Goal: Task Accomplishment & Management: Use online tool/utility

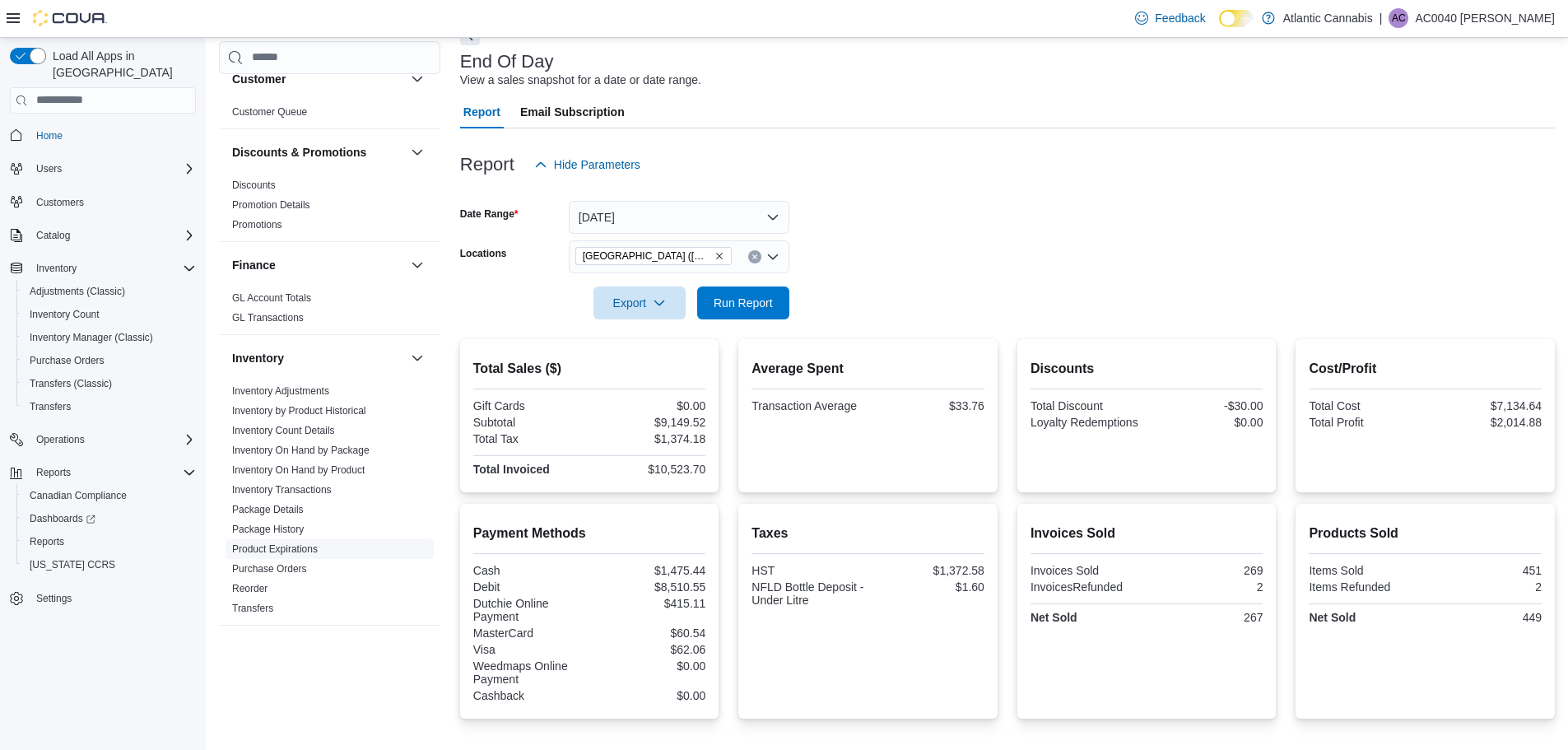
scroll to position [329, 0]
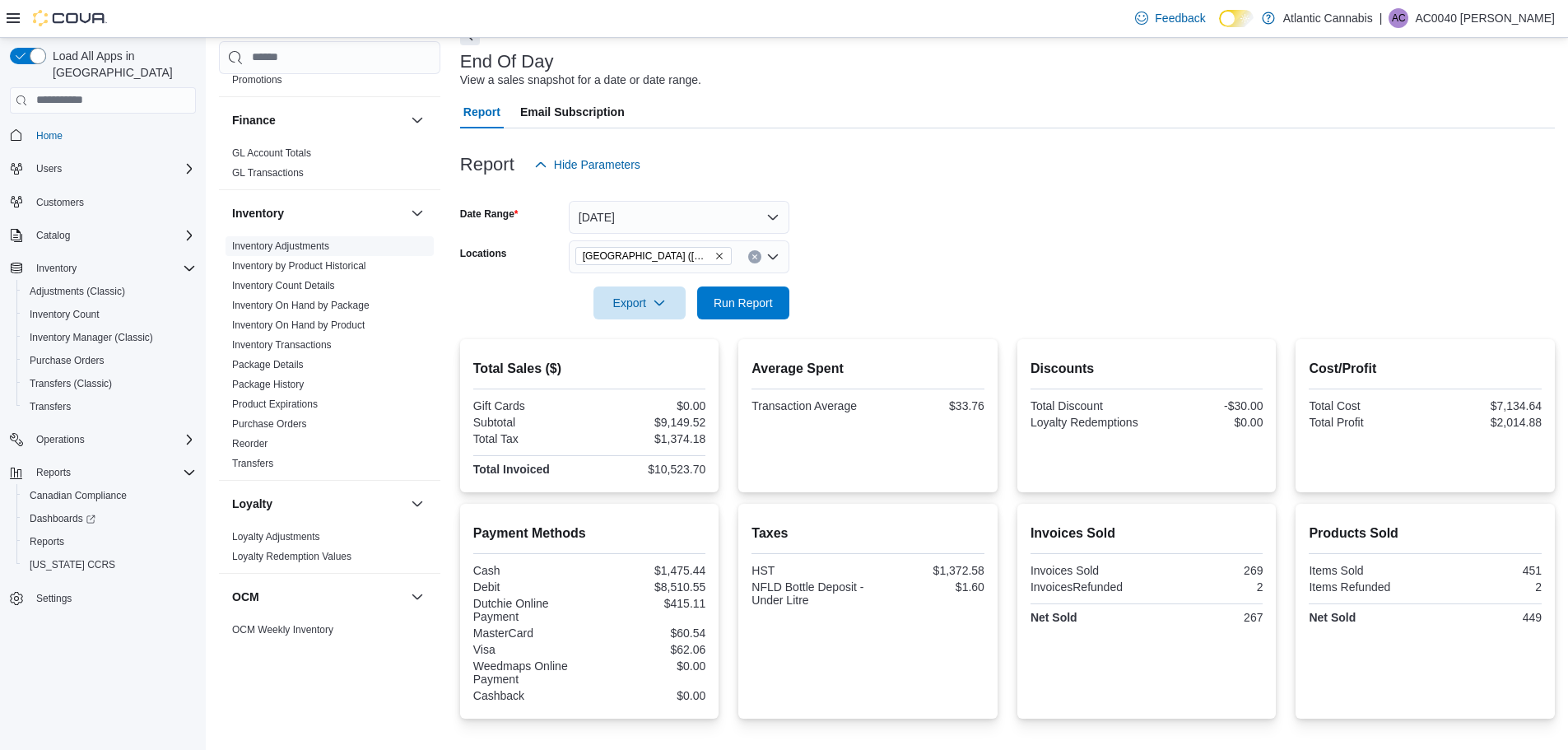
click at [335, 326] on link "Inventory On Hand by Product" at bounding box center [298, 325] width 133 height 12
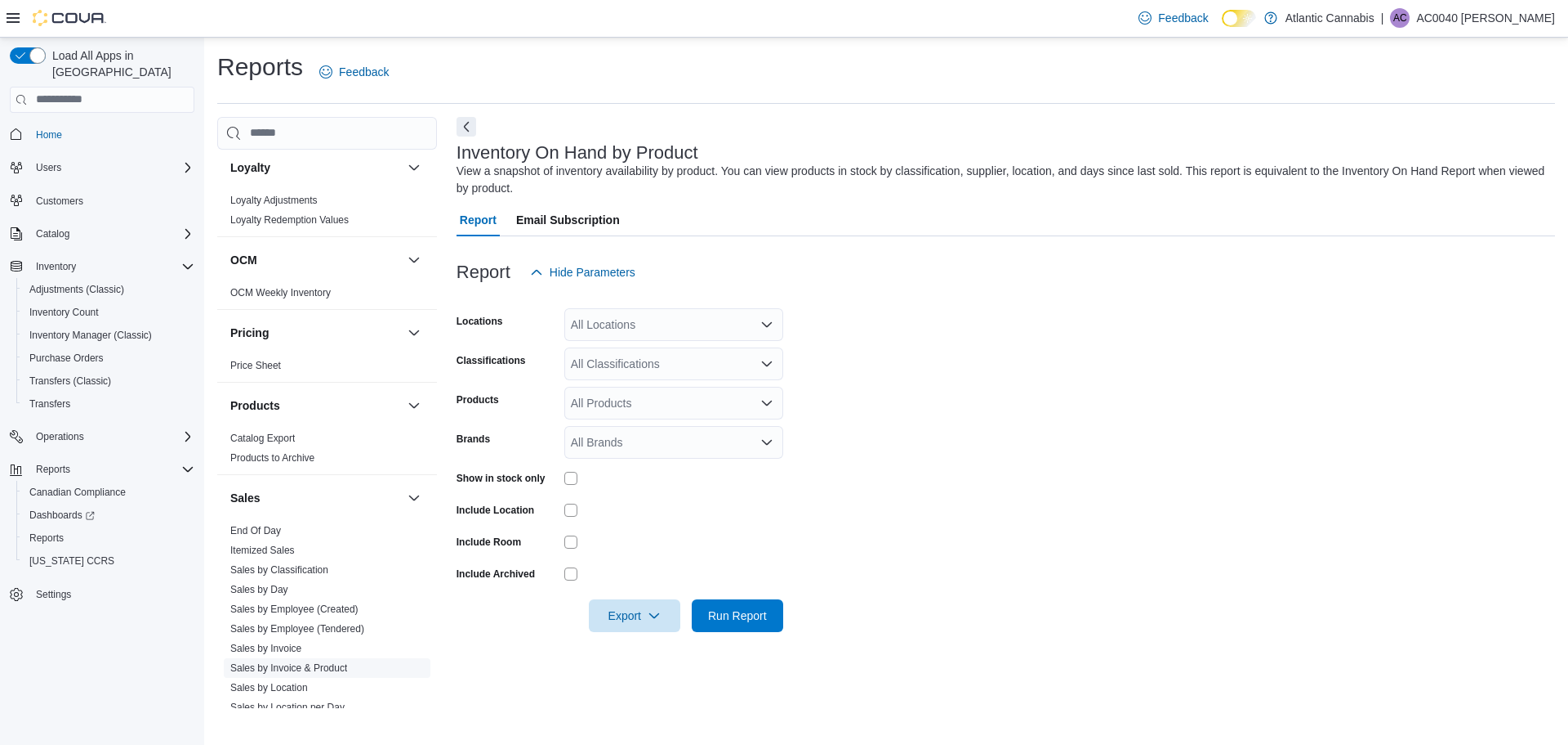
scroll to position [939, 0]
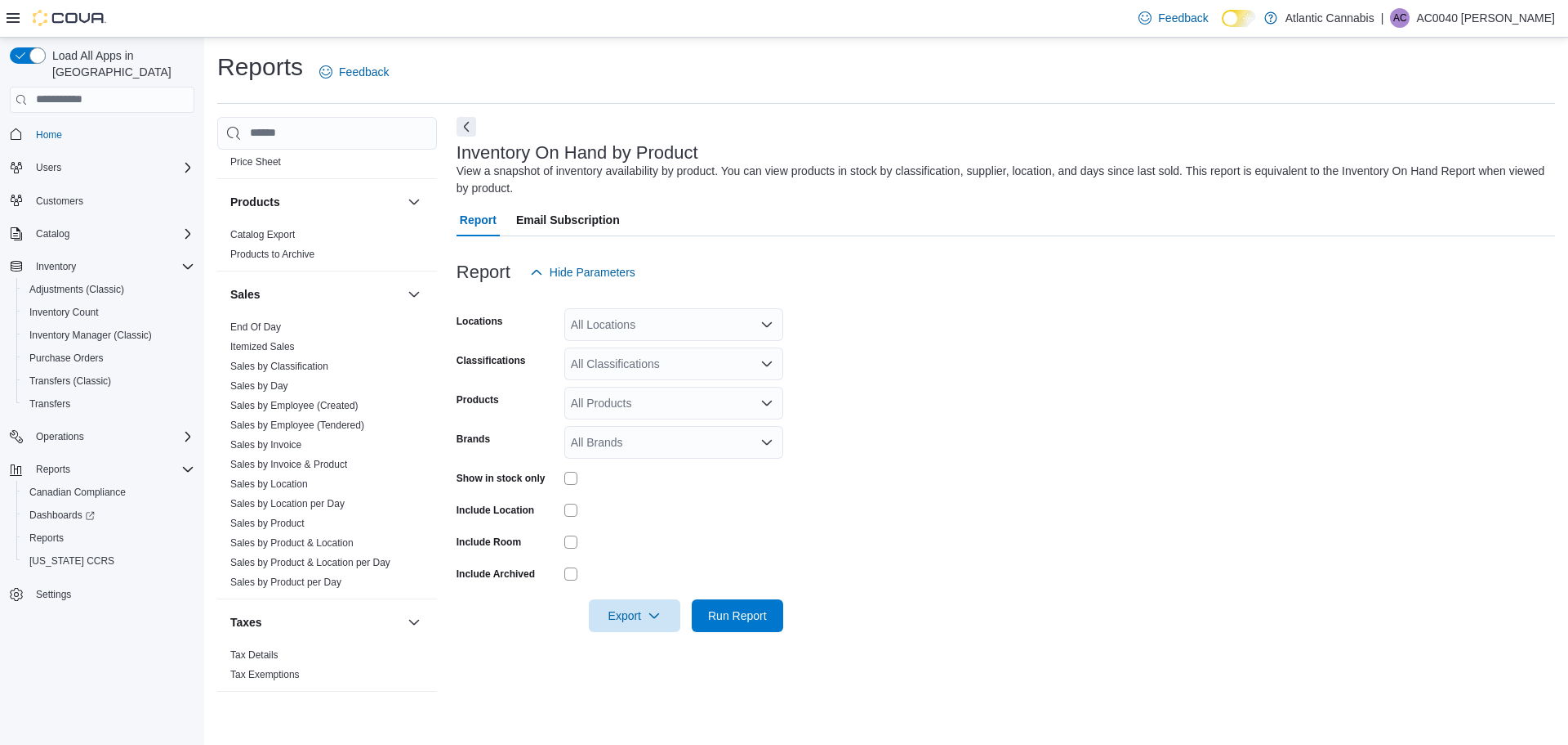
drag, startPoint x: 256, startPoint y: 330, endPoint x: 752, endPoint y: 363, distance: 497.1
click at [256, 330] on link "End Of Day" at bounding box center [255, 327] width 50 height 12
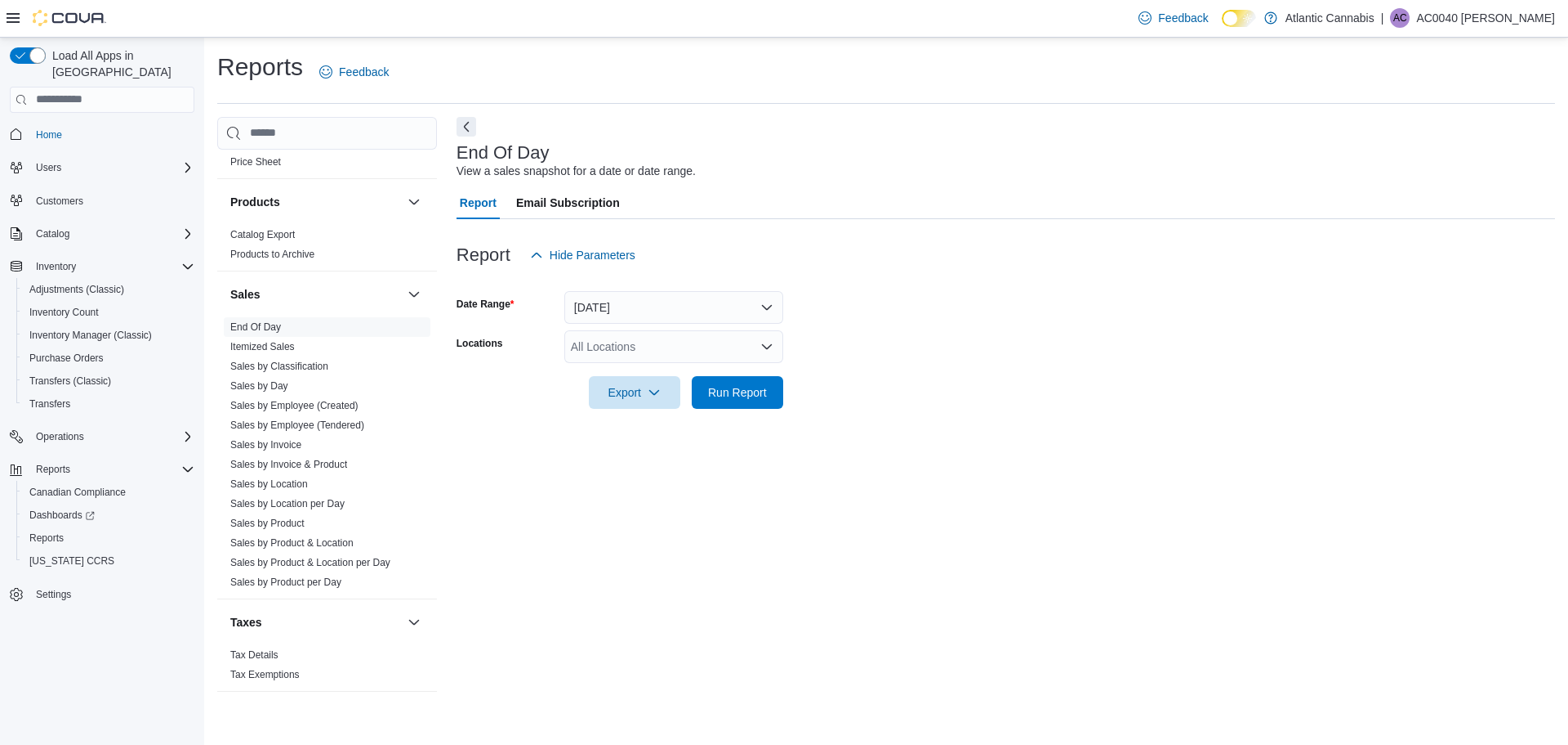
click at [645, 344] on div "All Locations" at bounding box center [674, 346] width 219 height 33
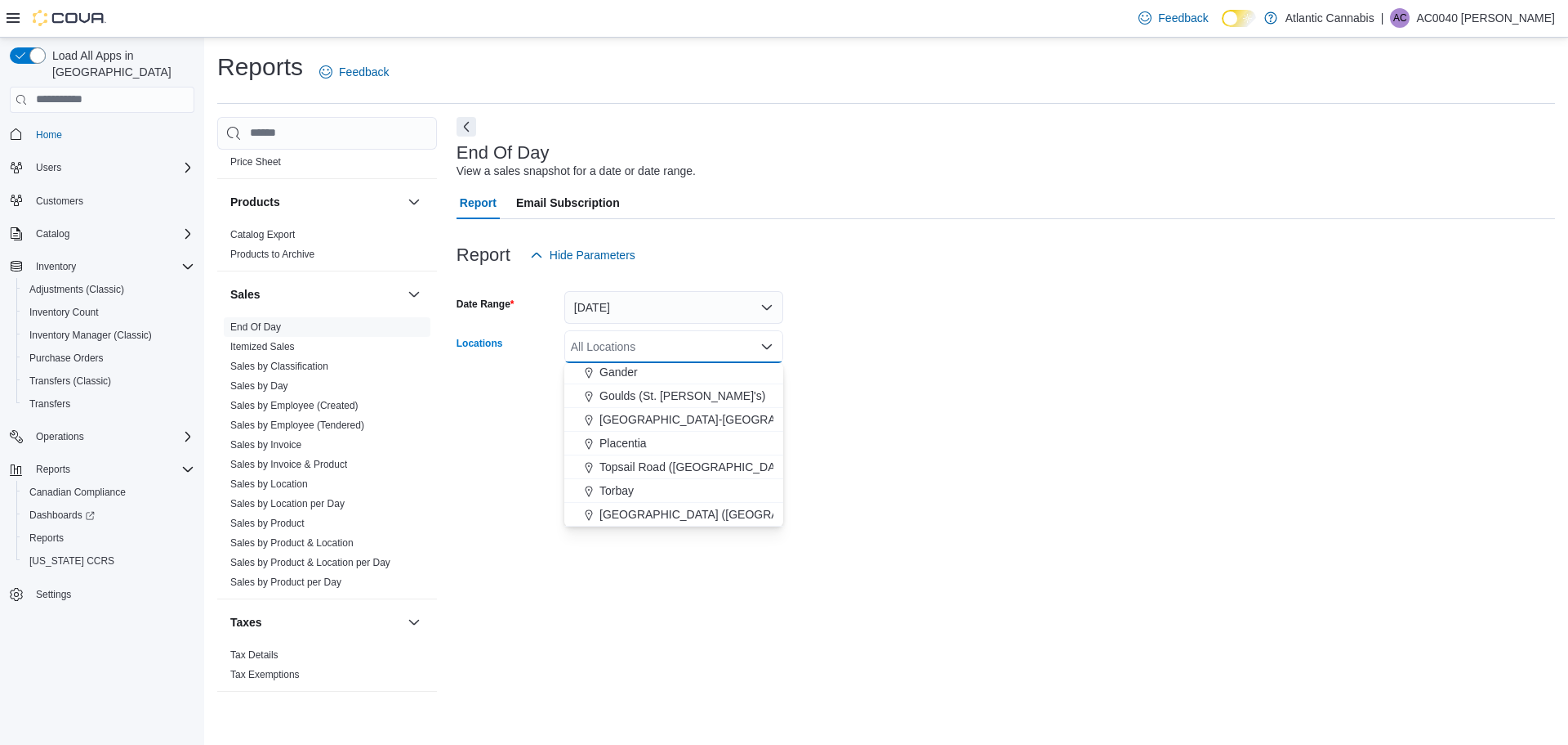
drag, startPoint x: 639, startPoint y: 521, endPoint x: 660, endPoint y: 519, distance: 21.1
click at [639, 521] on span "[GEOGRAPHIC_DATA] ([GEOGRAPHIC_DATA][PERSON_NAME])" at bounding box center [771, 514] width 344 height 16
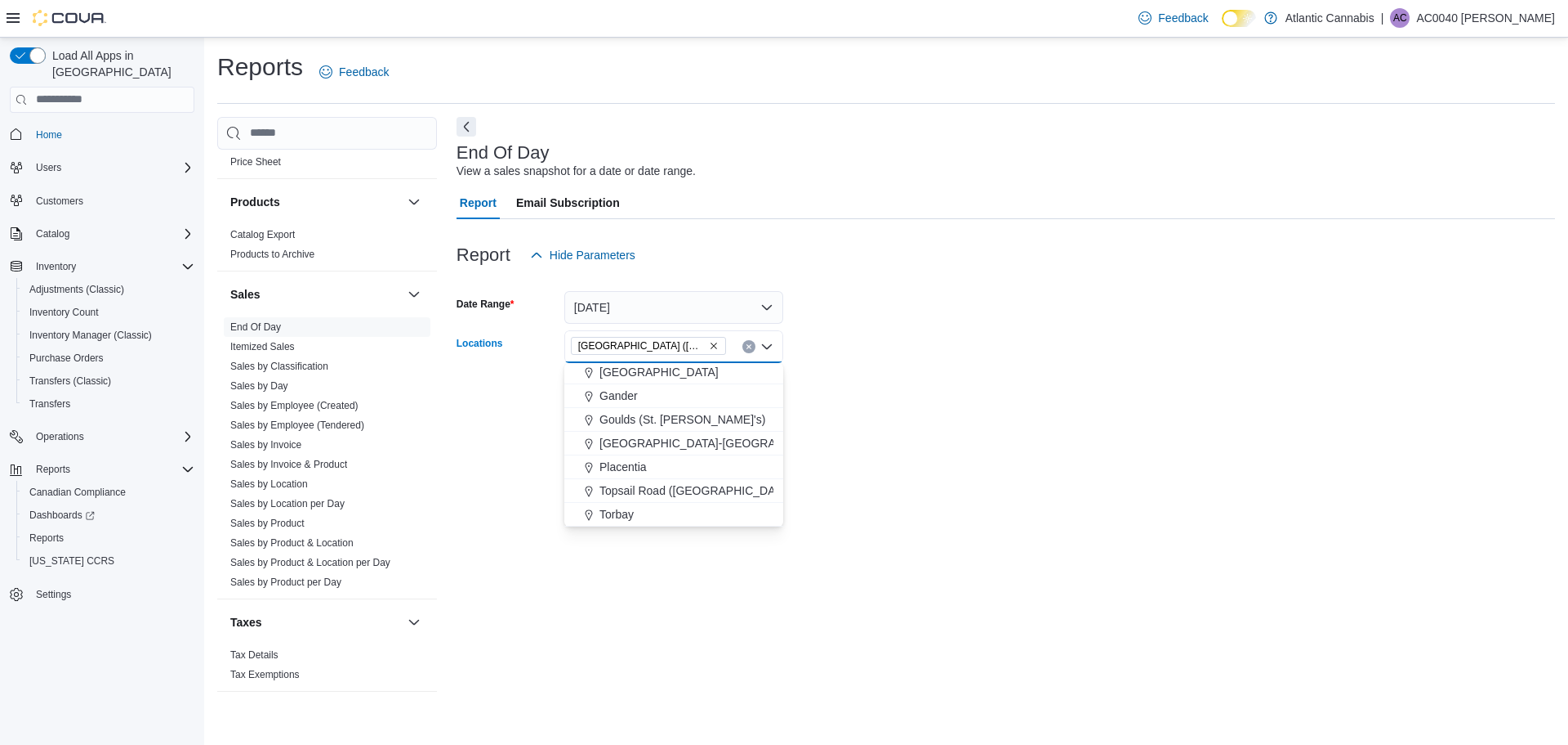
click at [1030, 428] on div "End Of Day View a sales snapshot for a date or date range. Report Email Subscri…" at bounding box center [1006, 412] width 1099 height 591
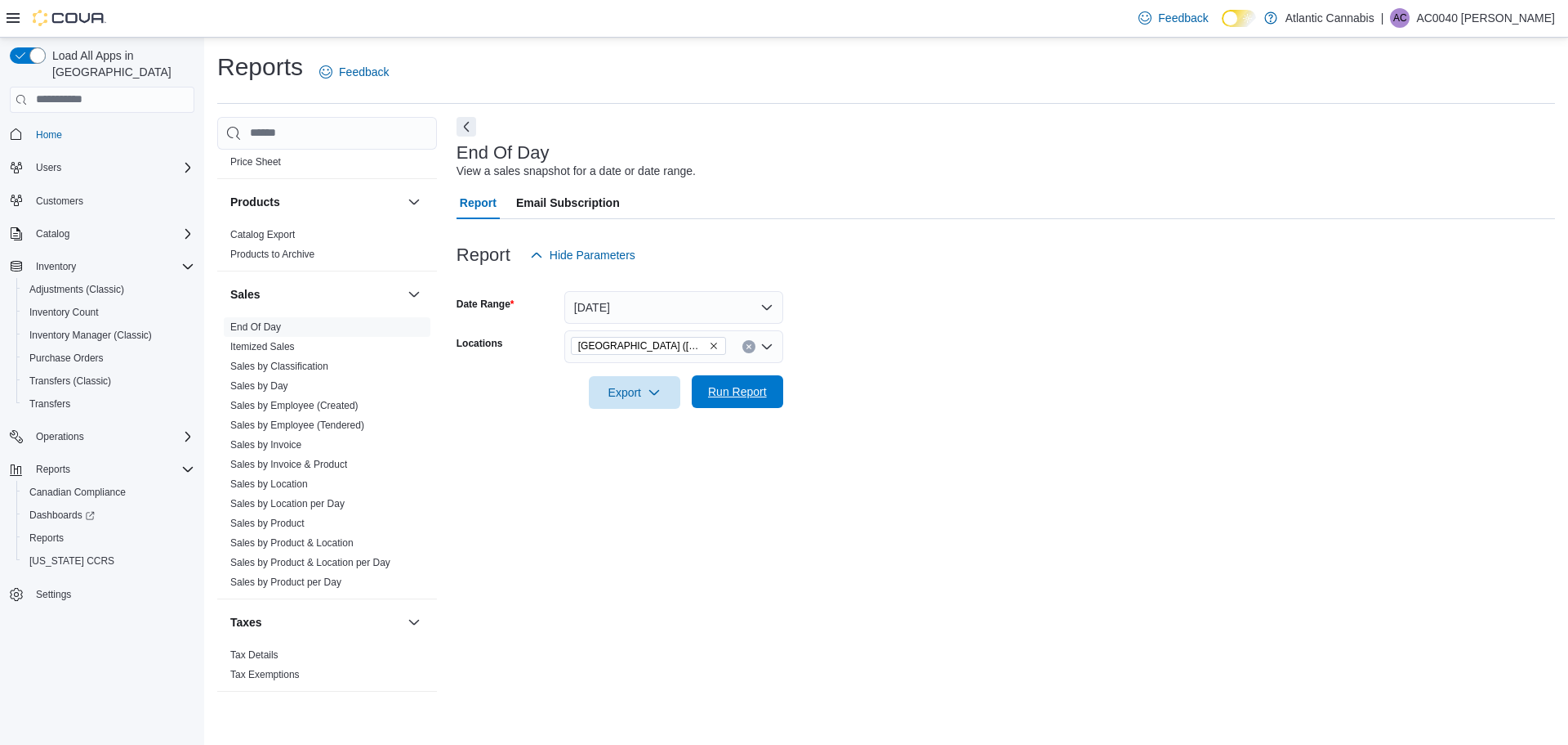
click at [746, 382] on span "Run Report" at bounding box center [738, 391] width 72 height 33
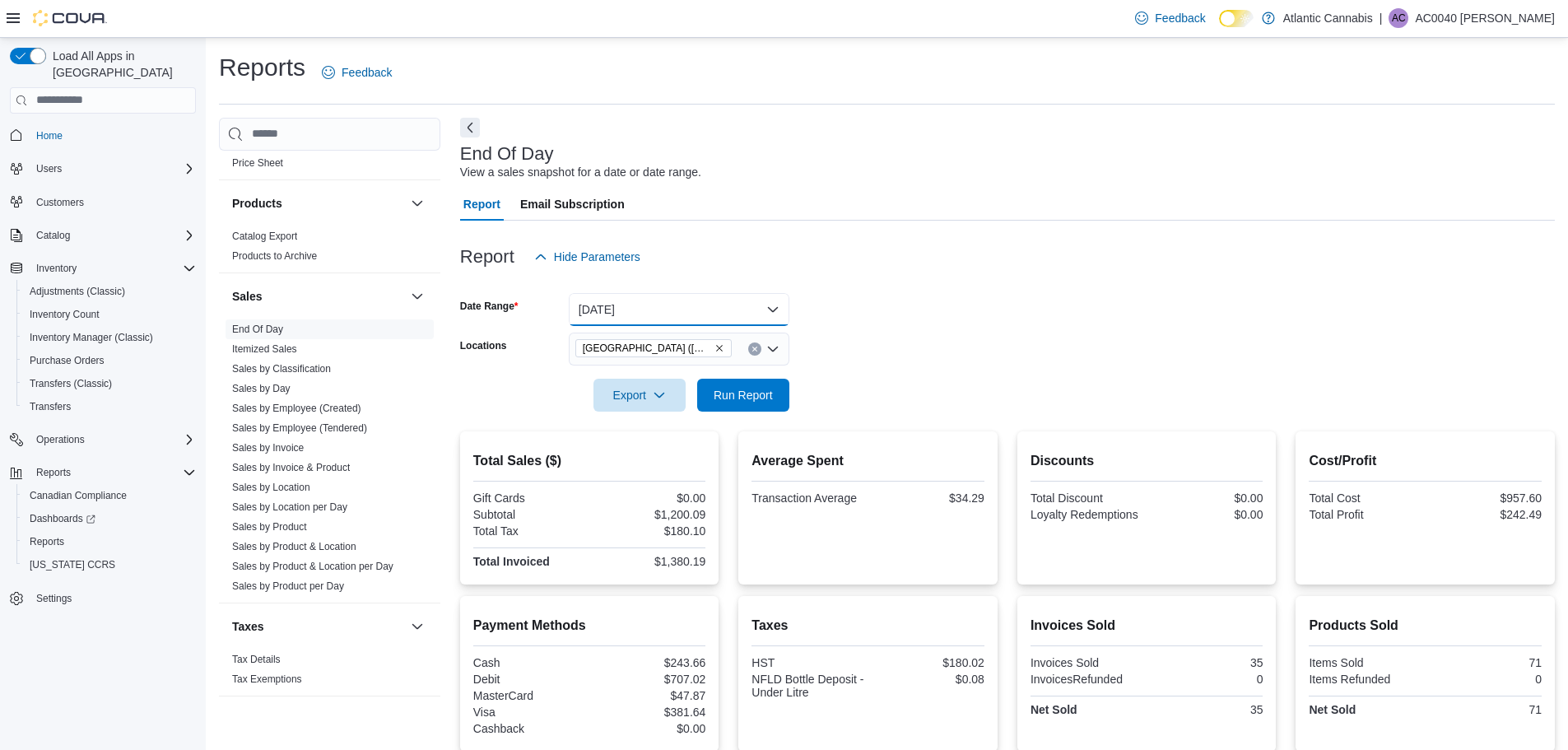
click at [698, 320] on button "[DATE]" at bounding box center [679, 309] width 220 height 33
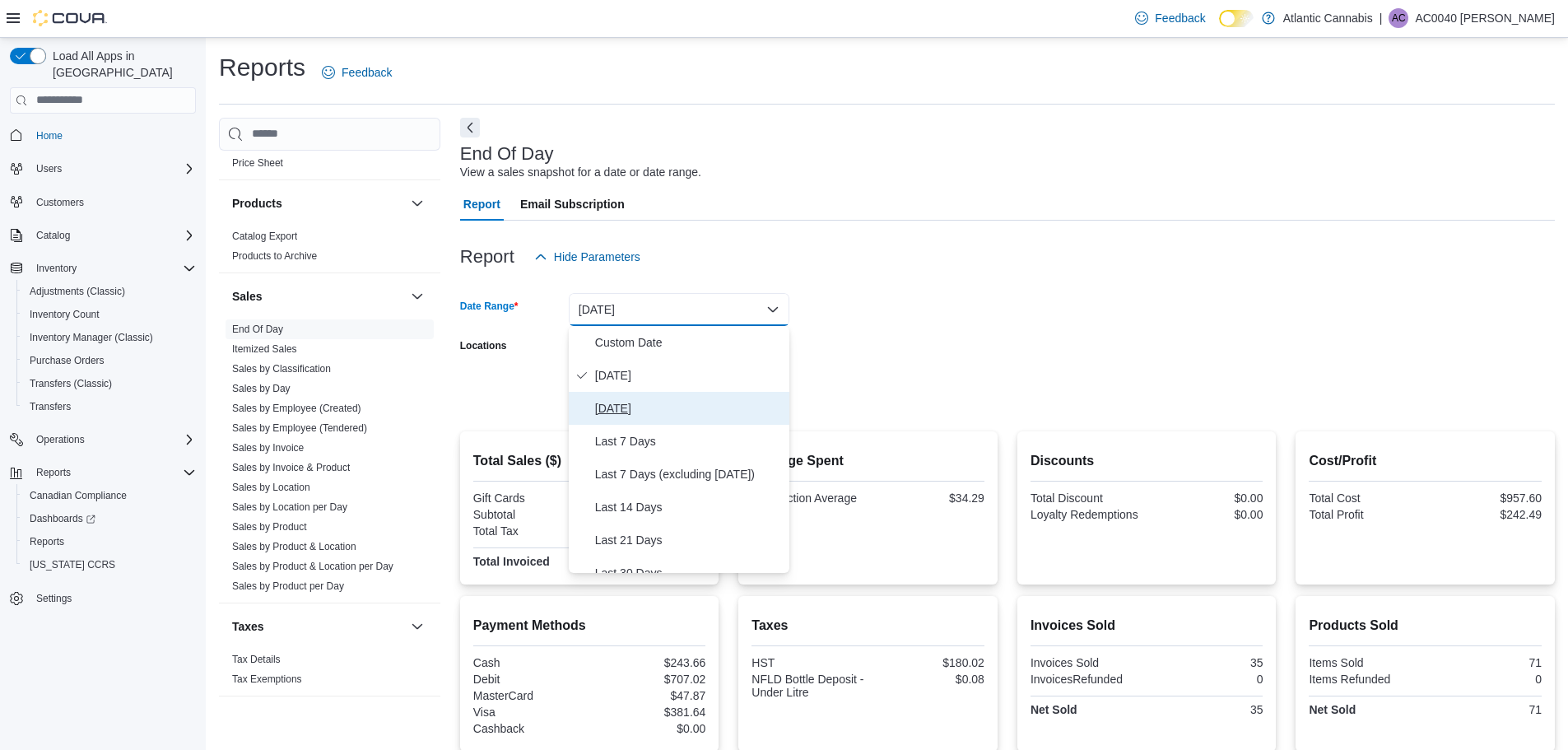
click at [696, 415] on span "[DATE]" at bounding box center [689, 408] width 187 height 20
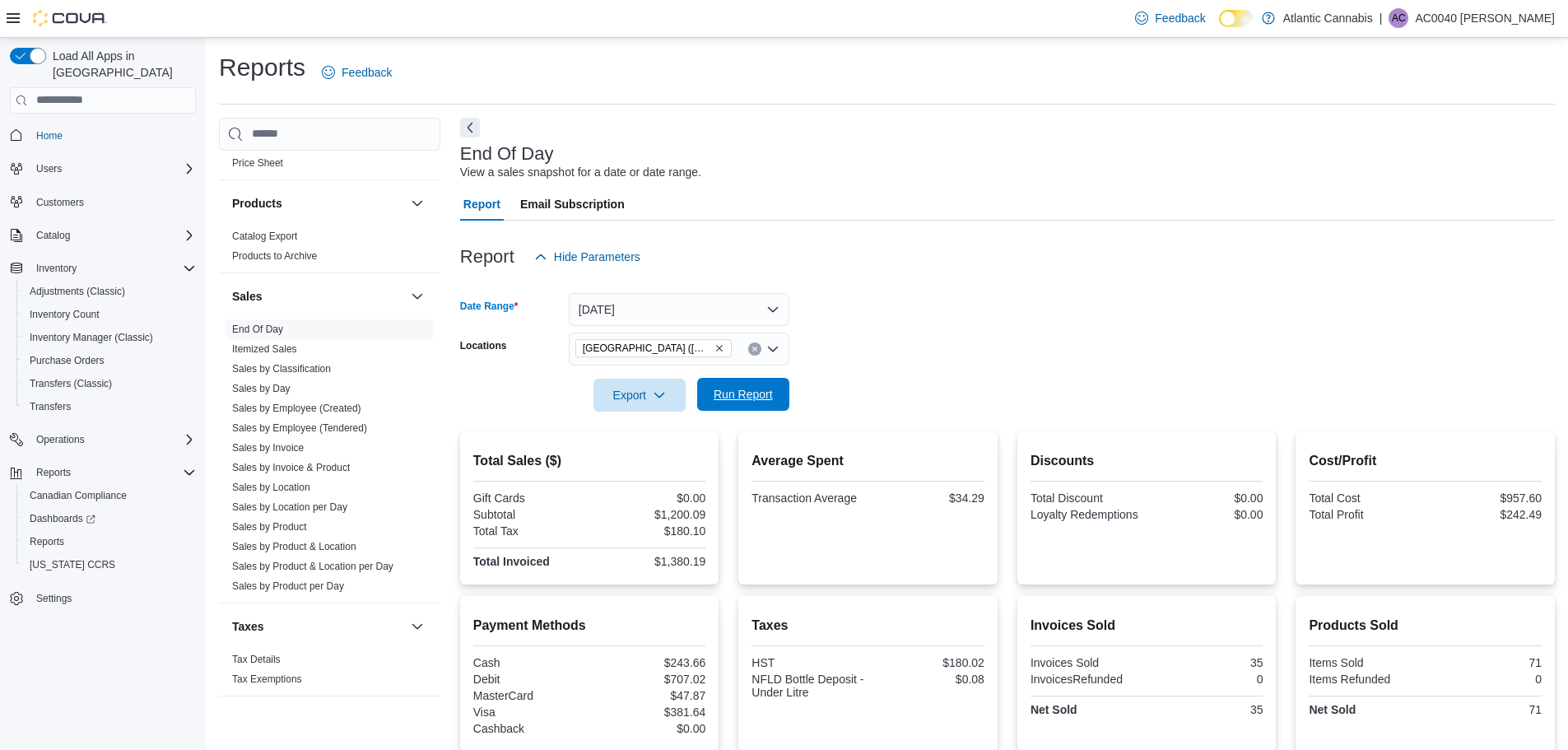
click at [714, 388] on span "Run Report" at bounding box center [743, 393] width 72 height 33
click at [730, 303] on button "[DATE]" at bounding box center [679, 309] width 220 height 33
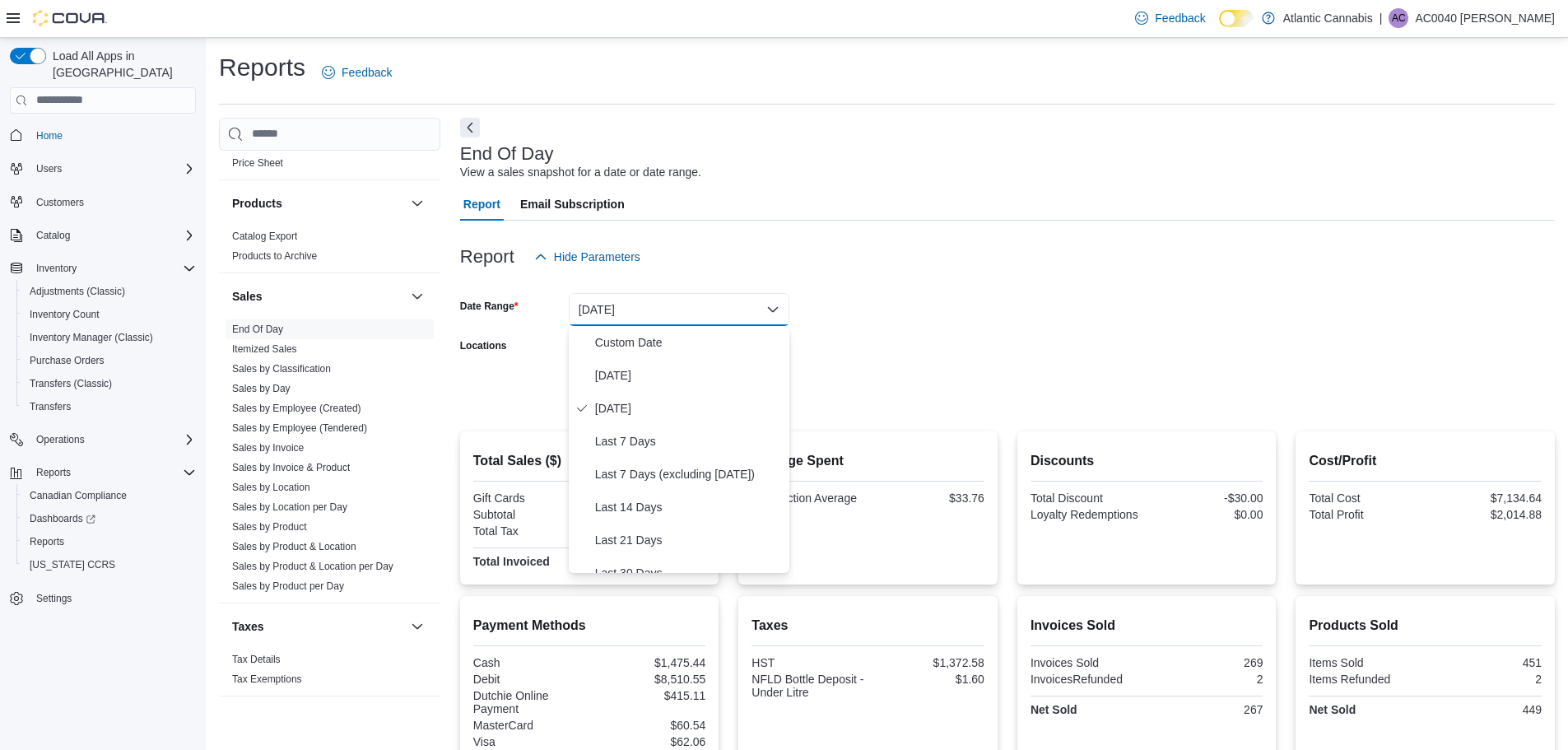
click at [860, 337] on form "Date Range [DATE] Locations [GEOGRAPHIC_DATA] ([GEOGRAPHIC_DATA][PERSON_NAME]) …" at bounding box center [1007, 342] width 1094 height 138
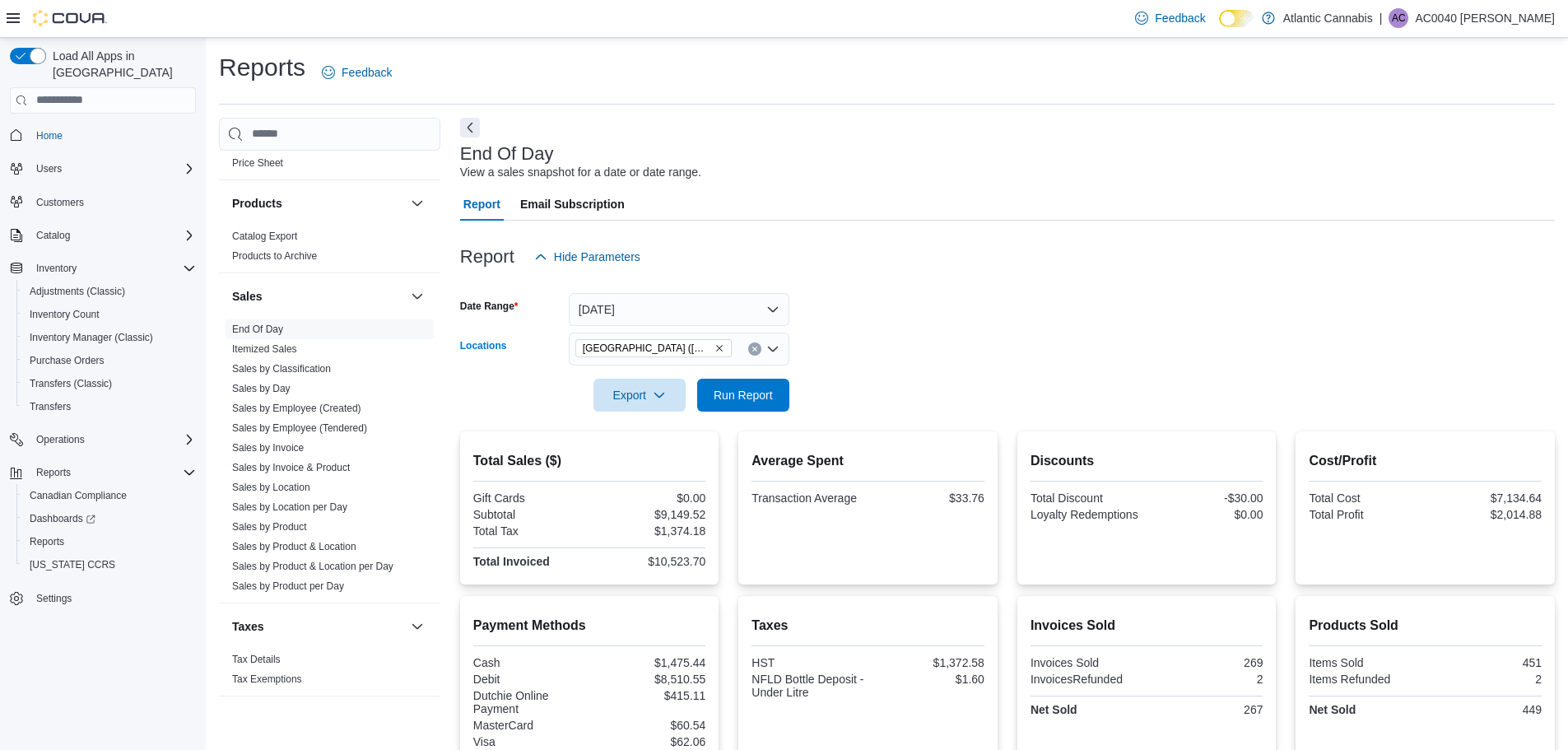
click at [749, 353] on button "Clear input" at bounding box center [755, 349] width 13 height 13
click at [742, 345] on div "All Locations" at bounding box center [679, 349] width 220 height 33
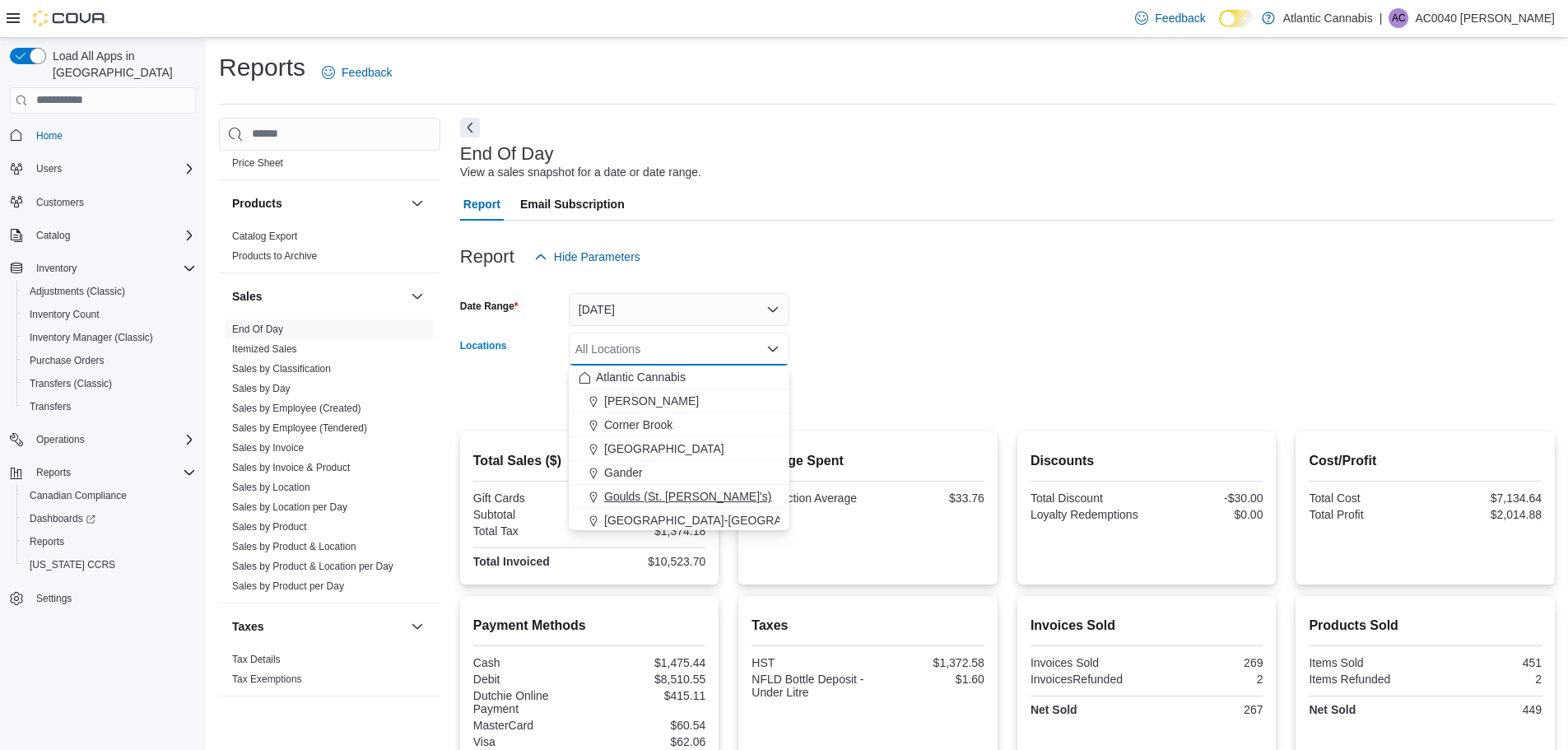
click at [683, 490] on span "Goulds (St. [PERSON_NAME]'s)" at bounding box center [687, 496] width 167 height 16
click at [925, 366] on div at bounding box center [1007, 372] width 1094 height 13
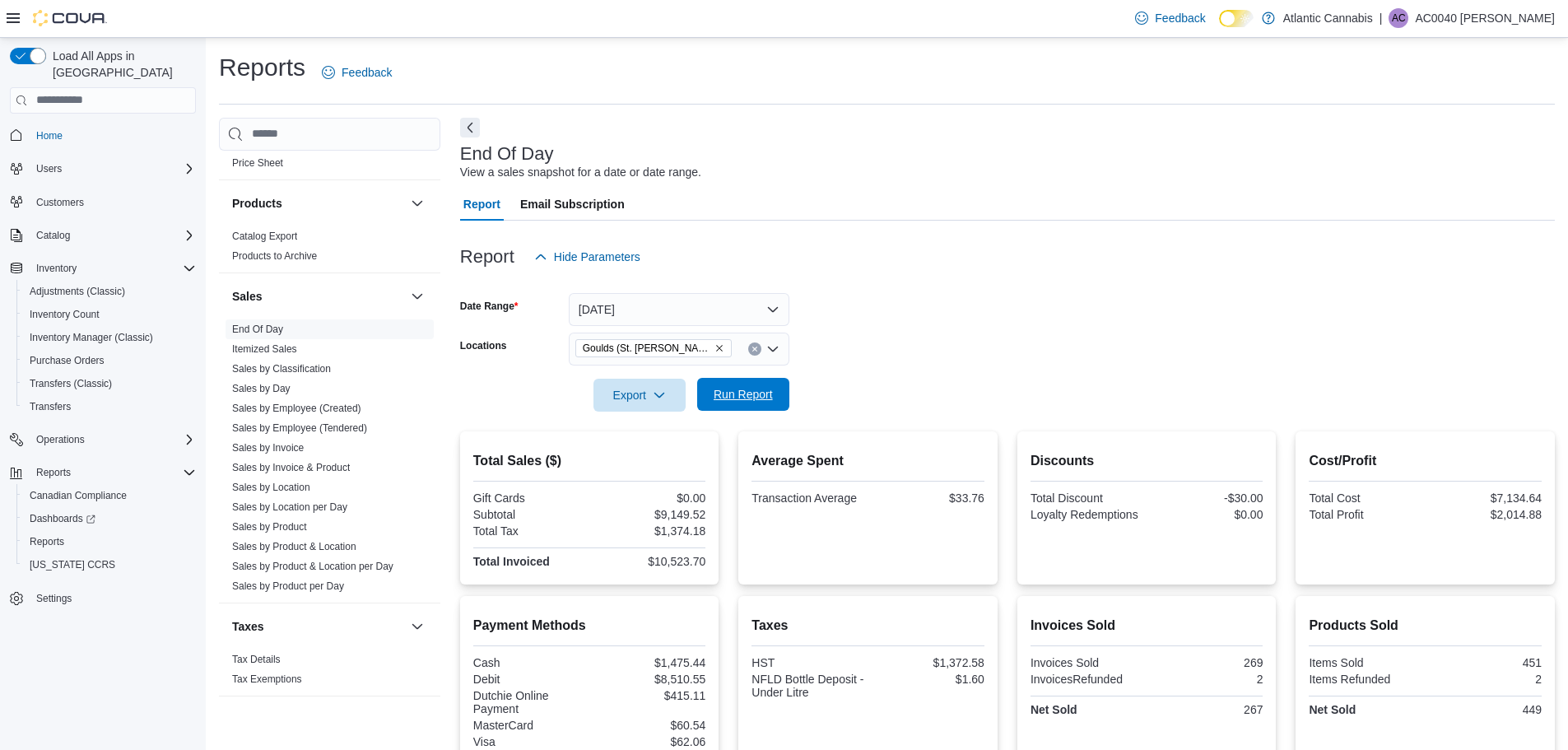
click at [754, 391] on span "Run Report" at bounding box center [743, 394] width 59 height 16
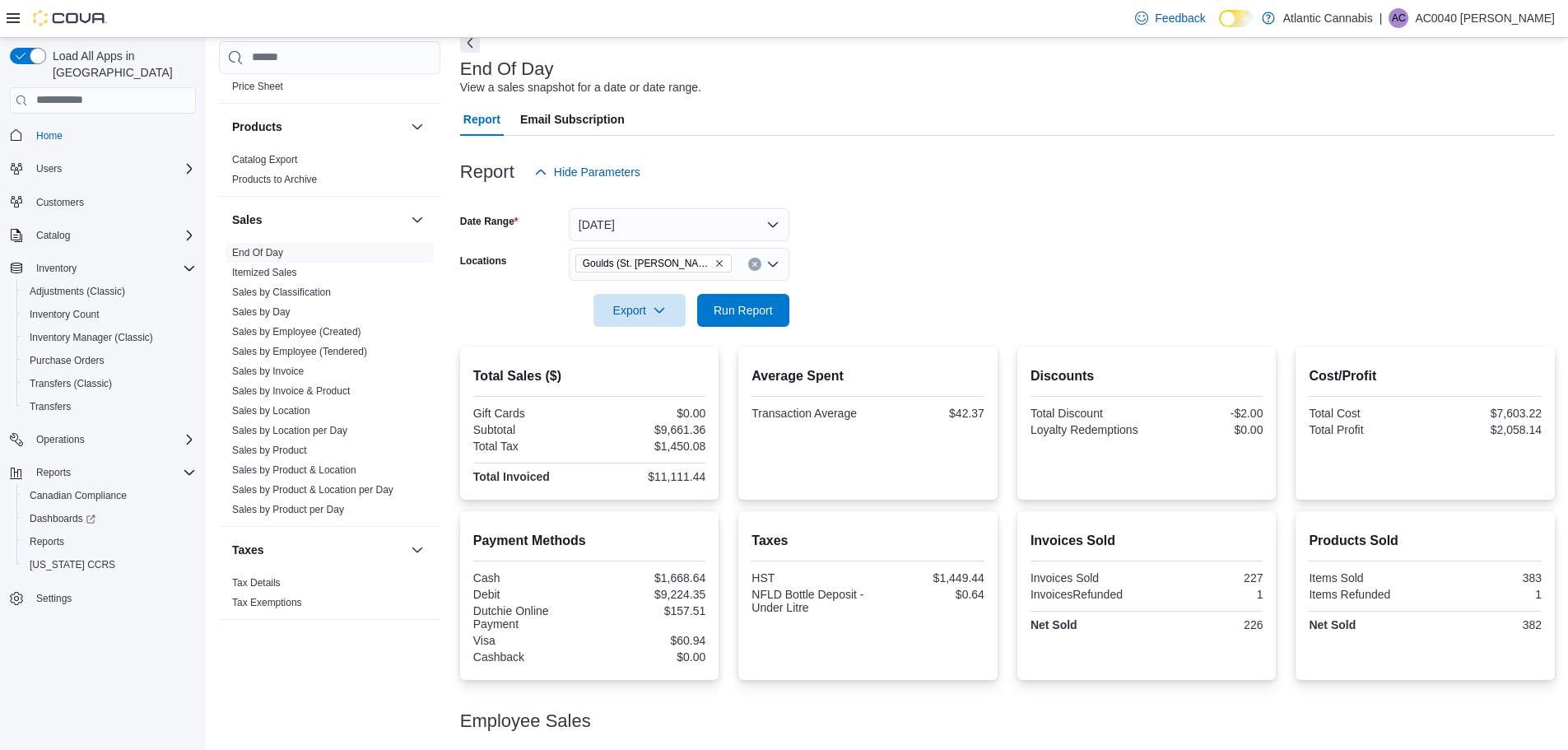
scroll to position [75, 0]
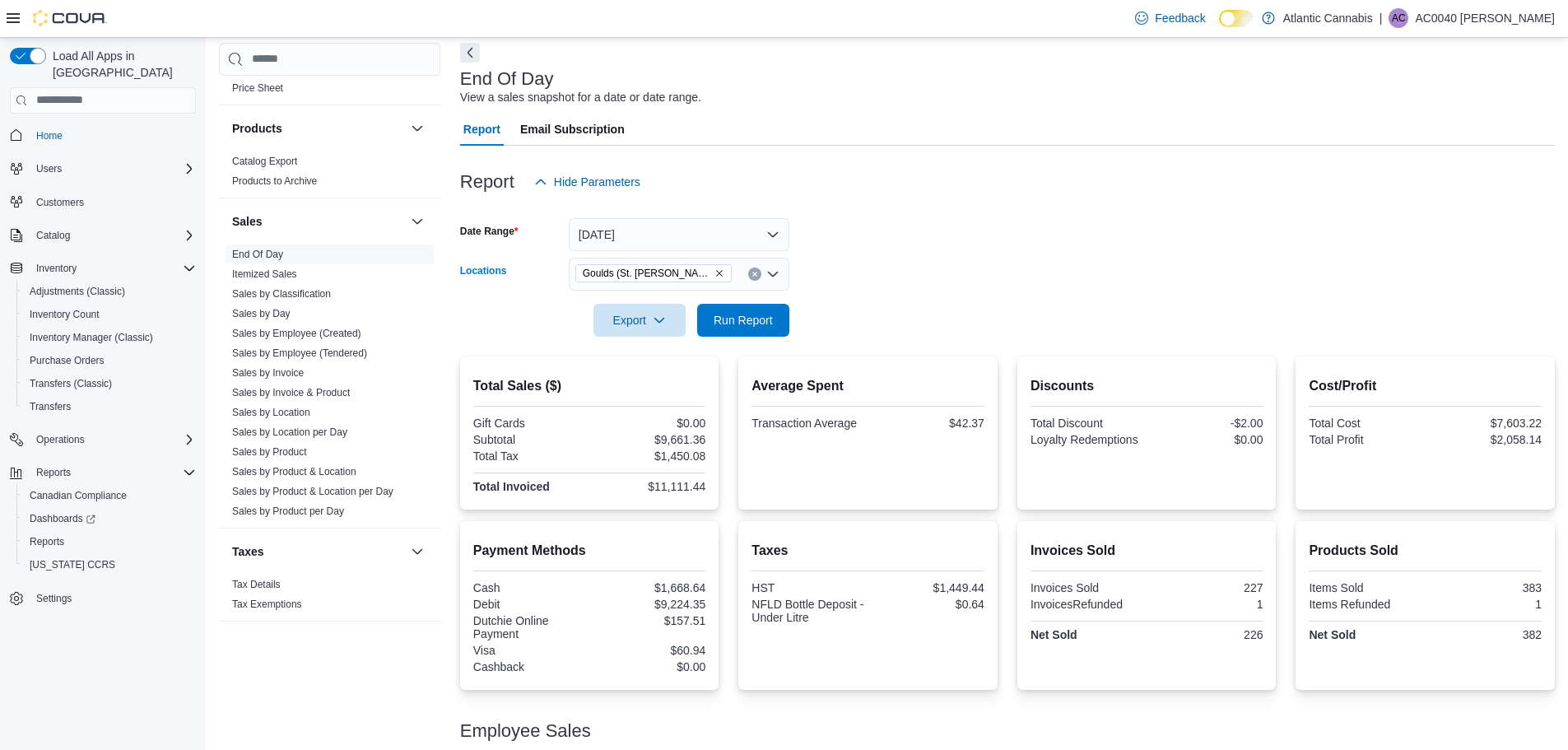
click at [757, 269] on button "Clear input" at bounding box center [755, 274] width 13 height 13
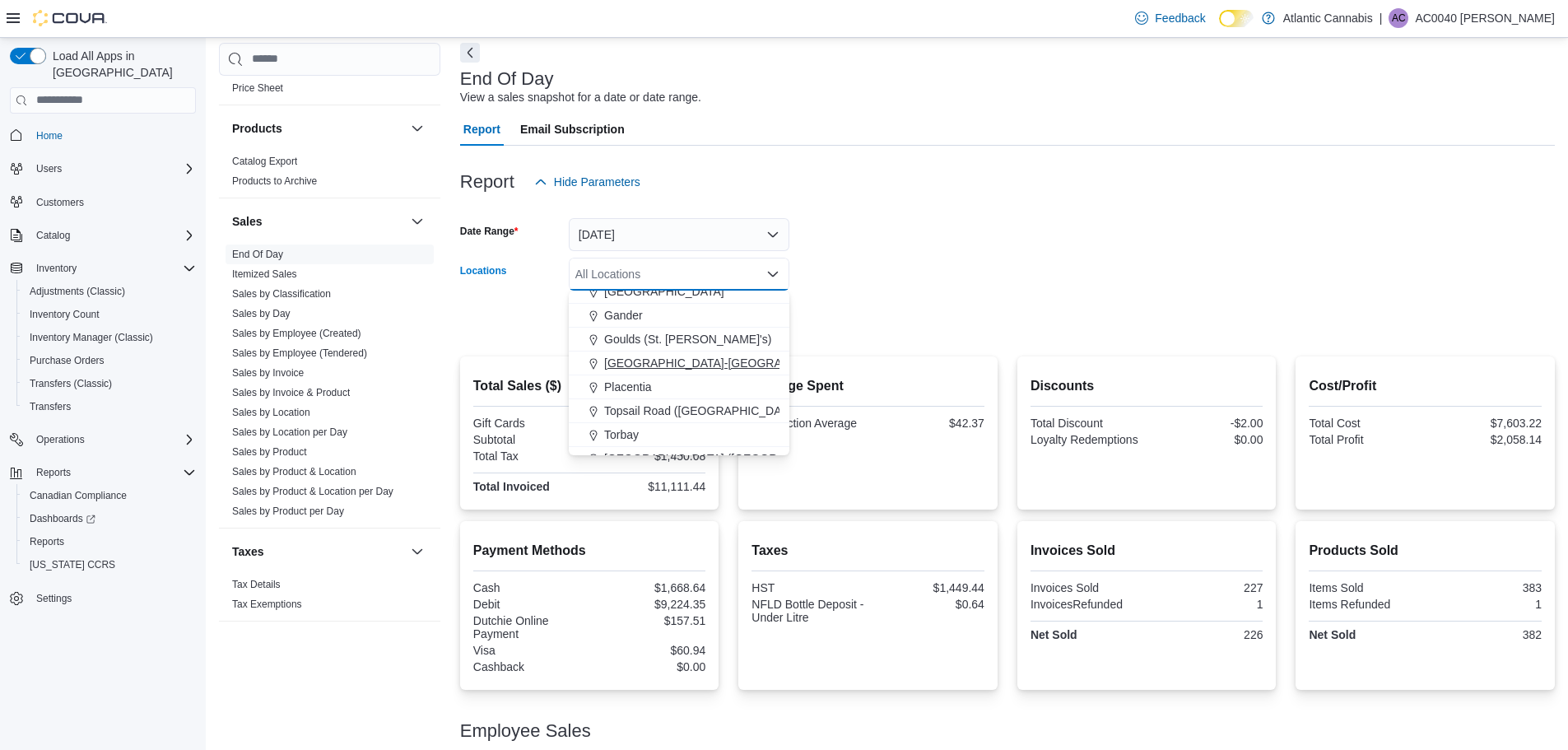
scroll to position [98, 0]
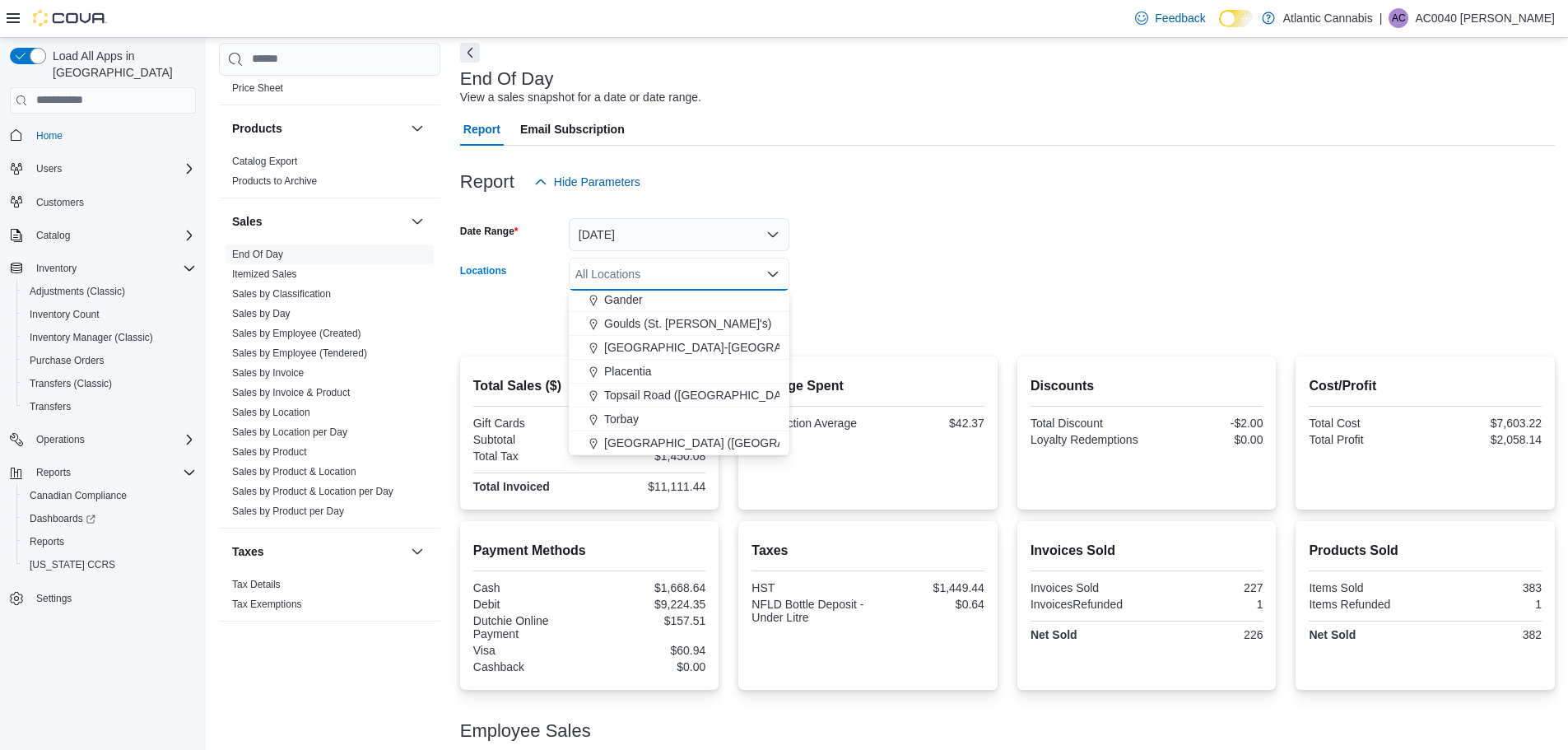
click at [887, 265] on form "Date Range [DATE] Locations All Locations Combo box. Selected. Combo box input.…" at bounding box center [1007, 267] width 1094 height 138
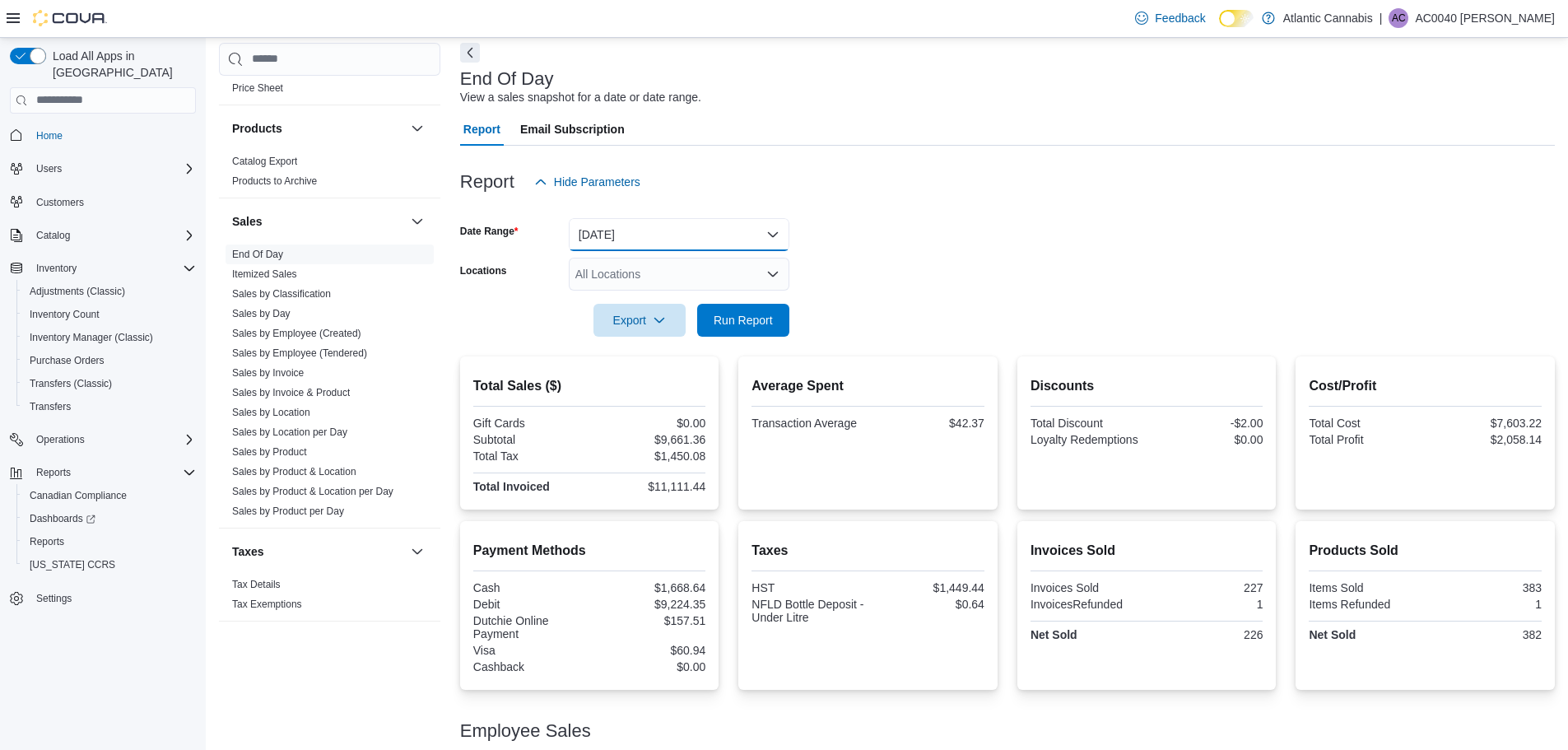
click at [757, 222] on button "[DATE]" at bounding box center [679, 235] width 220 height 33
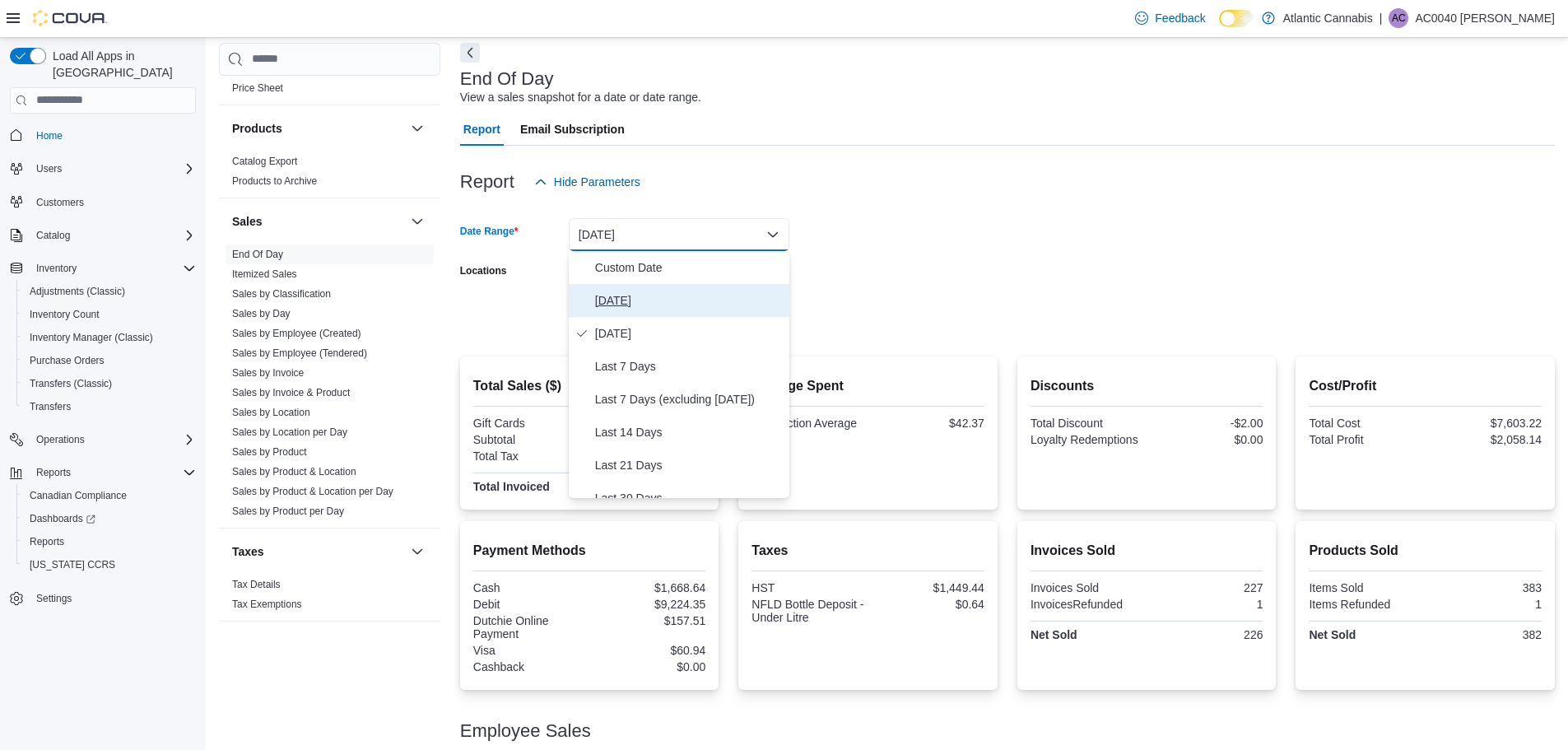
click at [706, 307] on span "[DATE]" at bounding box center [689, 301] width 187 height 20
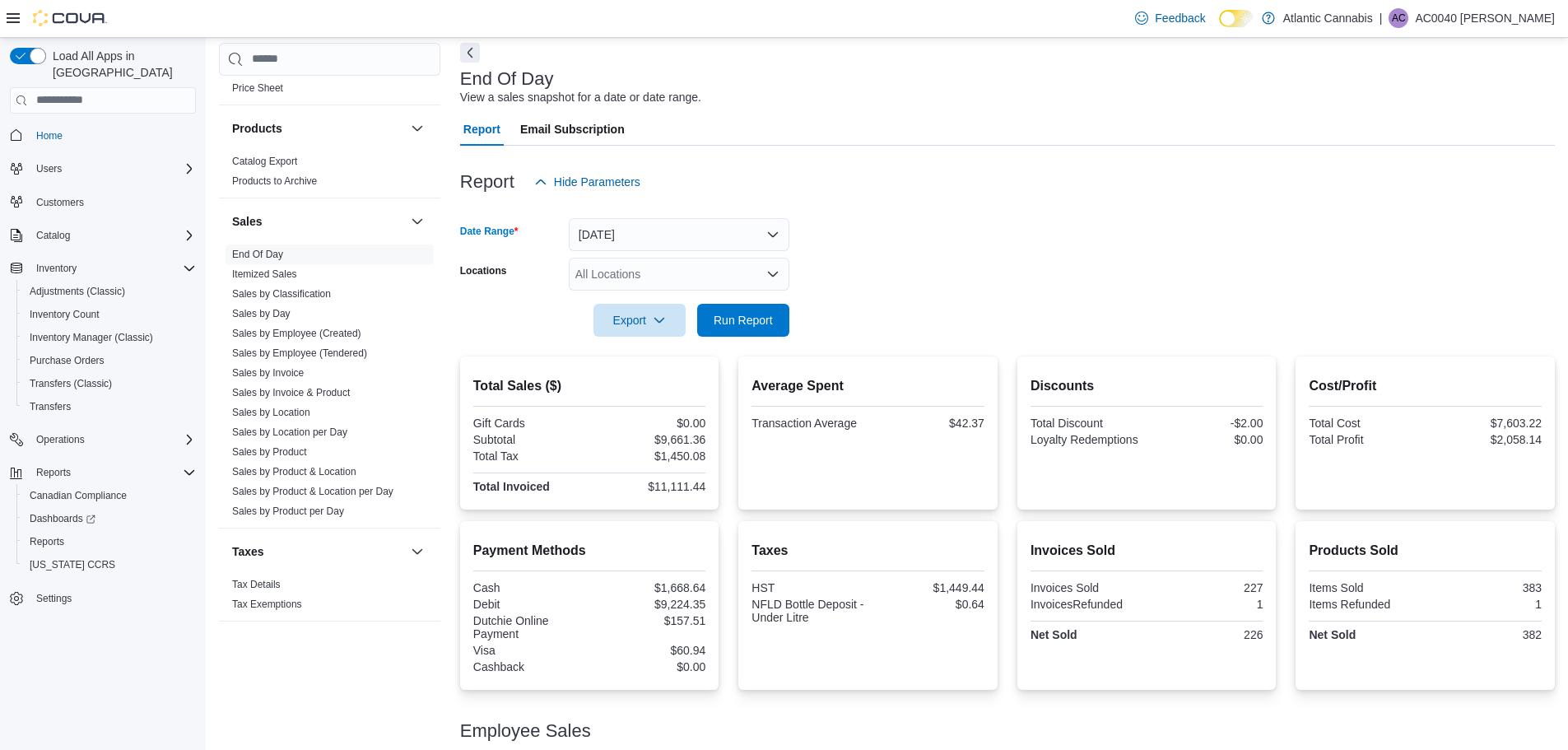
click at [698, 265] on div "All Locations" at bounding box center [679, 274] width 220 height 33
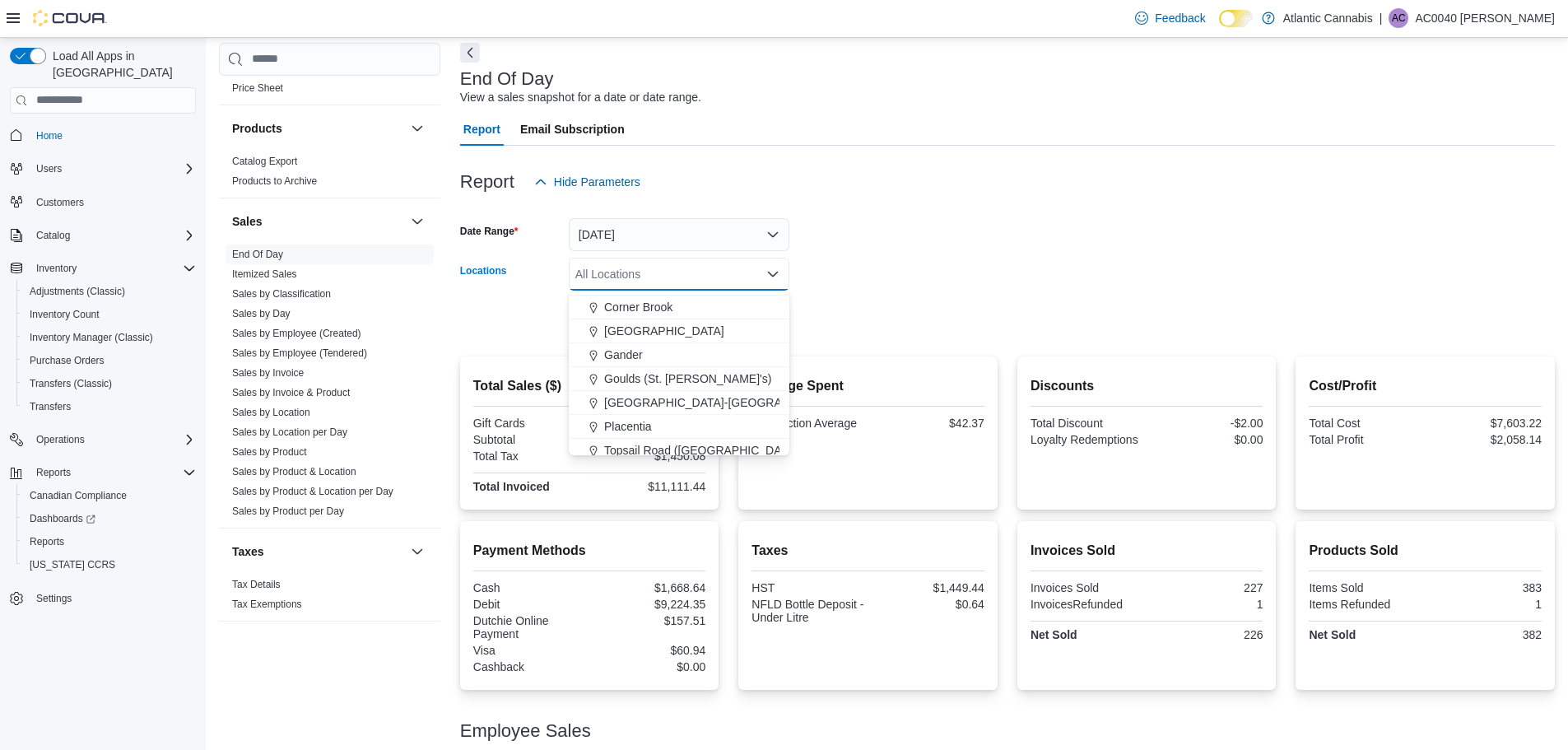
scroll to position [82, 0]
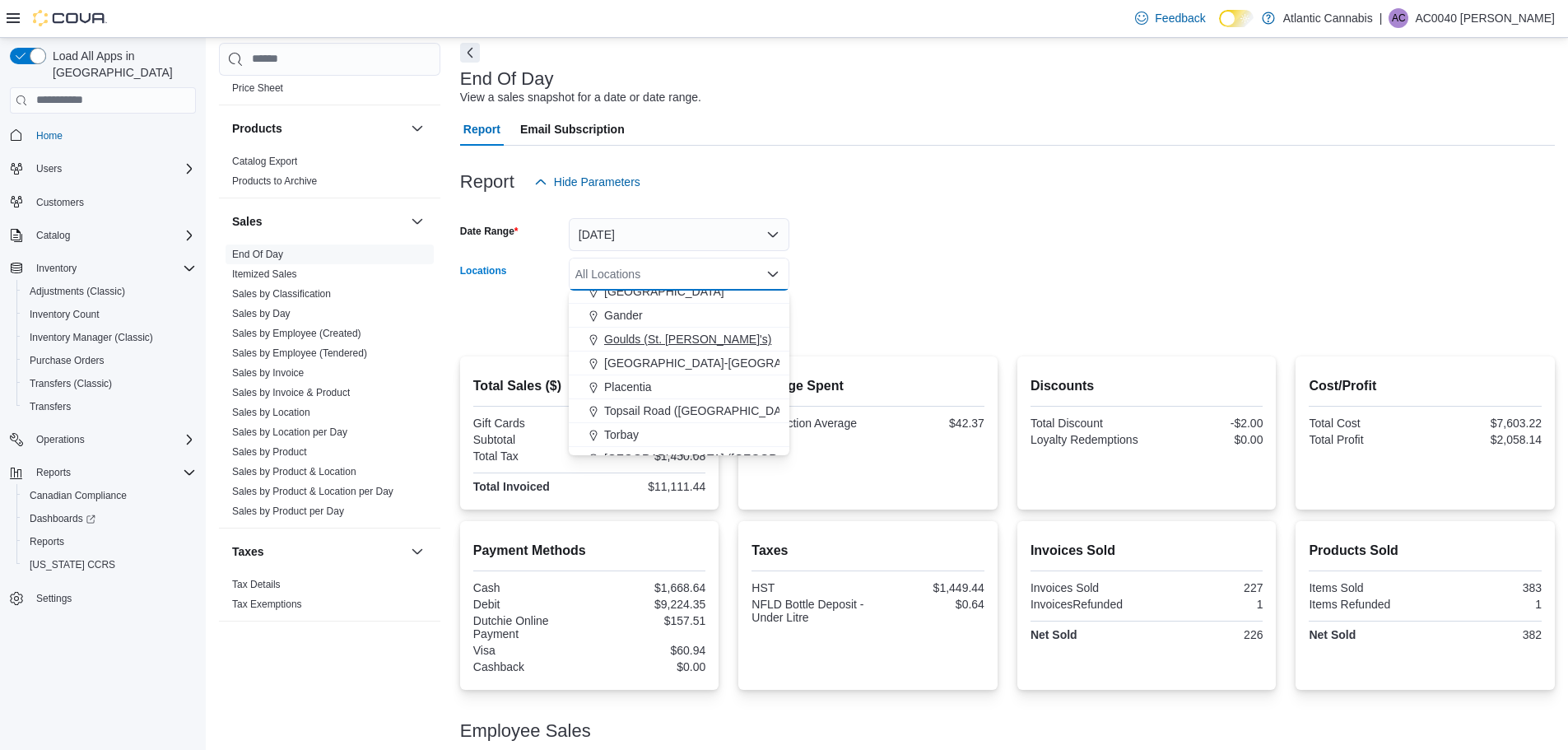
click at [654, 346] on span "Goulds (St. [PERSON_NAME]'s)" at bounding box center [687, 339] width 167 height 16
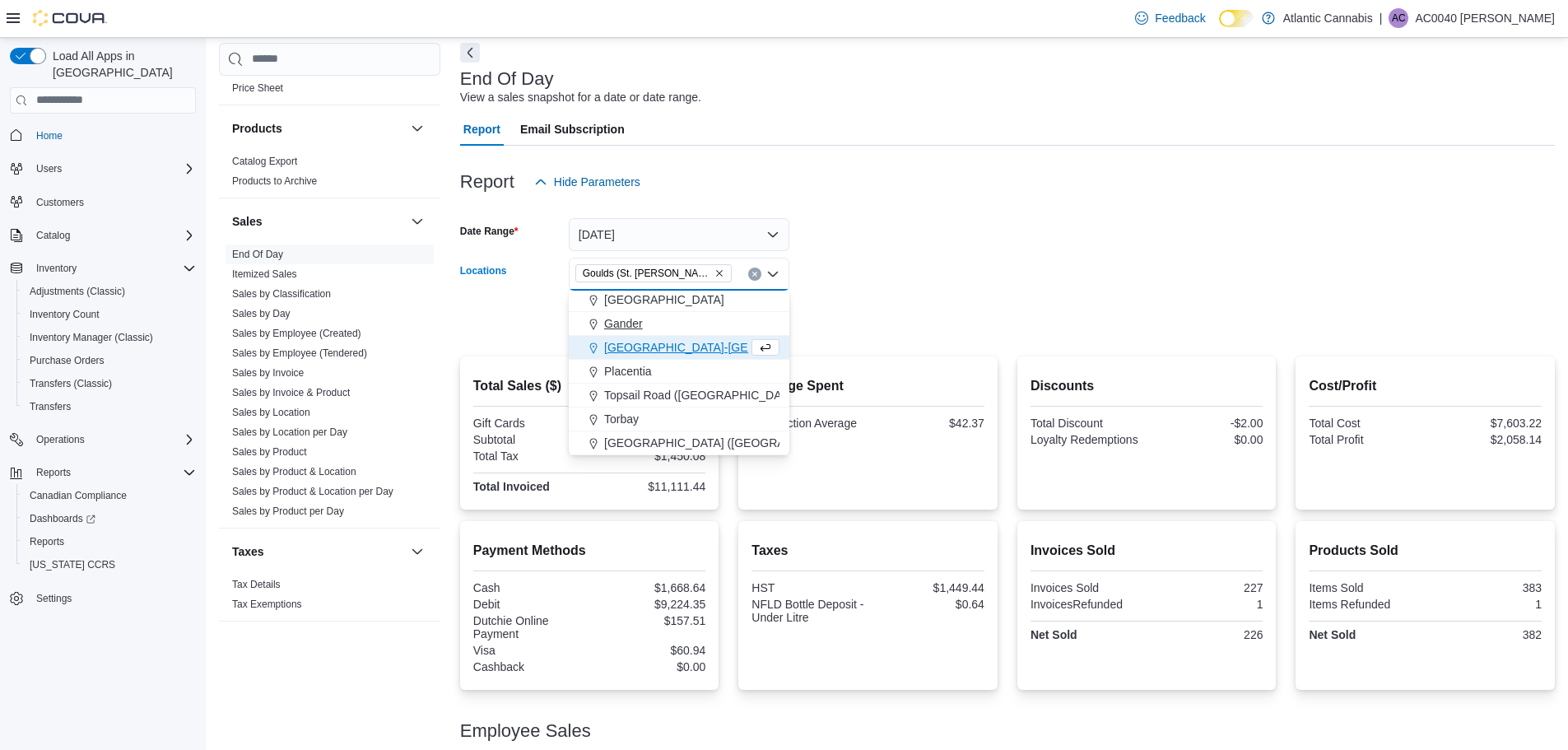
scroll to position [74, 0]
click at [830, 287] on form "Date Range [DATE] Locations Goulds ([GEOGRAPHIC_DATA][PERSON_NAME]) Combo box. …" at bounding box center [1007, 267] width 1094 height 138
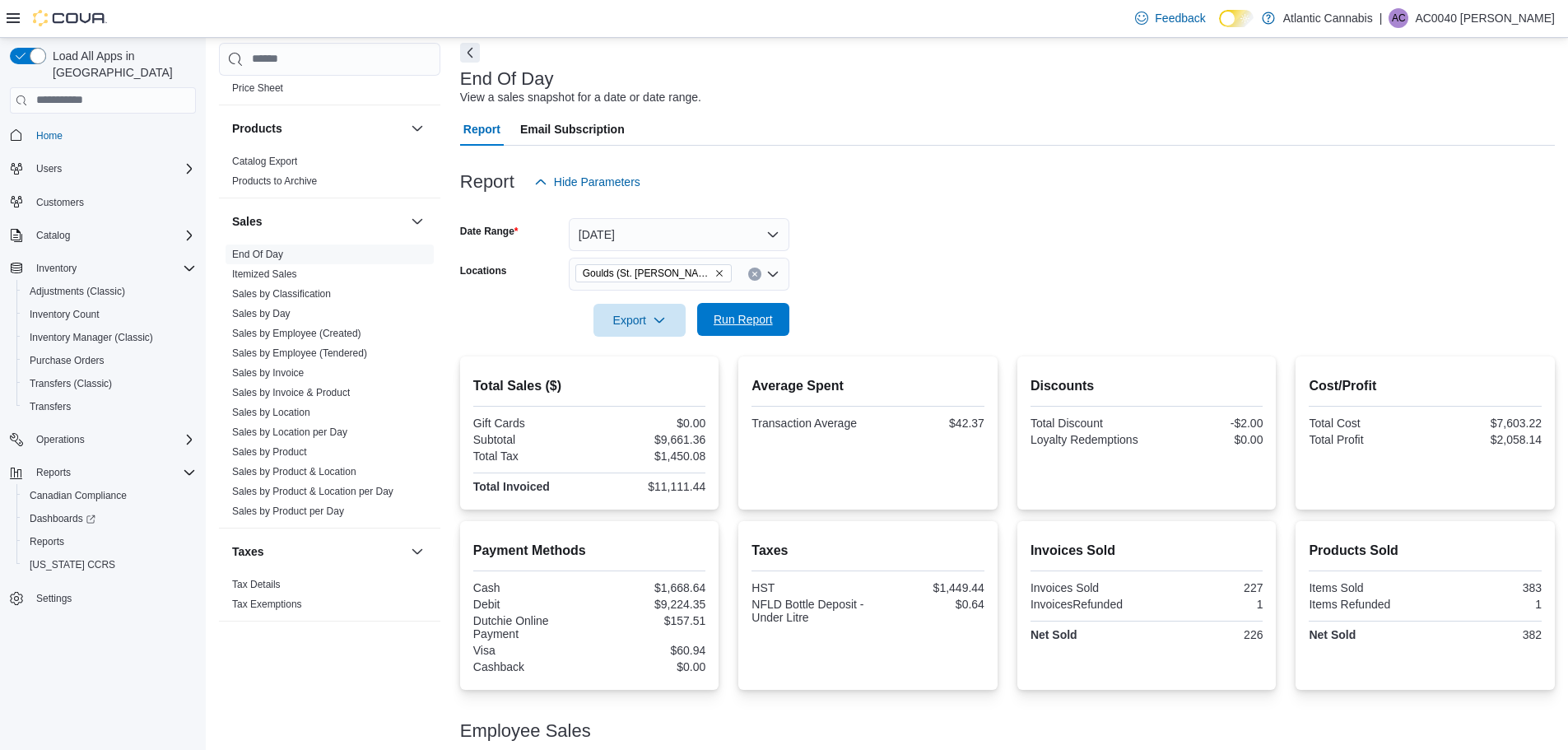
click at [778, 322] on span "Run Report" at bounding box center [743, 319] width 72 height 33
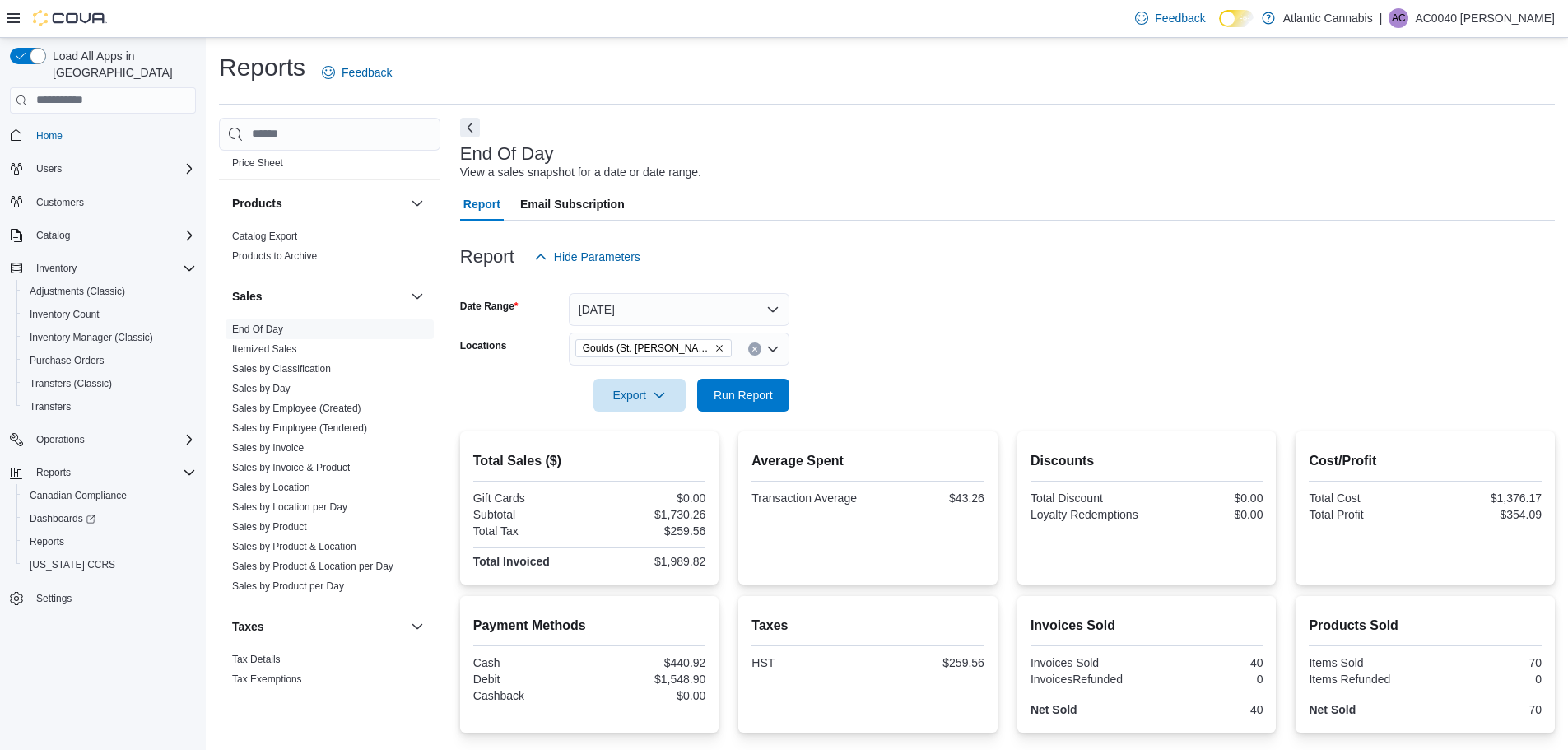
click at [753, 347] on icon "Clear input" at bounding box center [754, 348] width 4 height 4
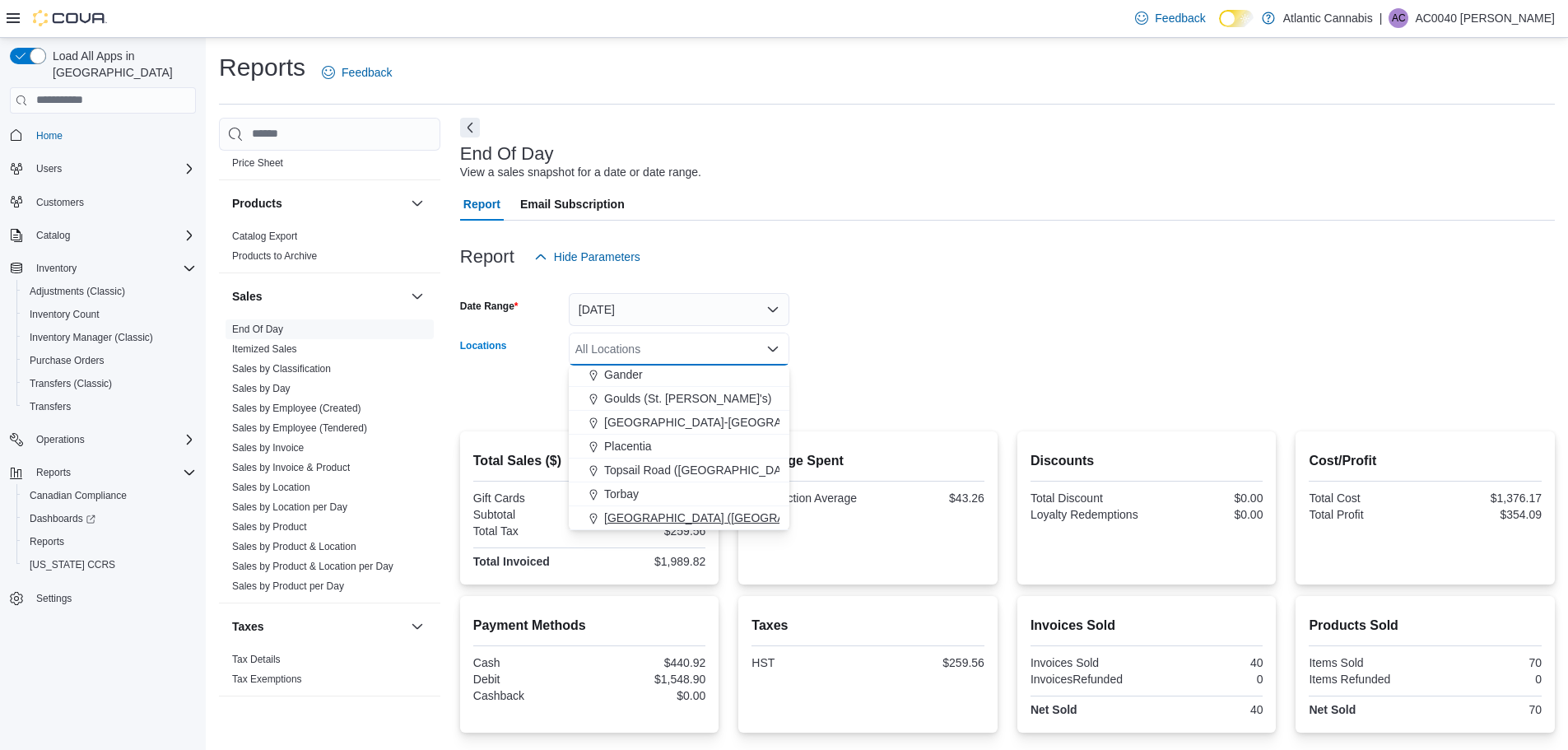
click at [671, 515] on span "[GEOGRAPHIC_DATA] ([GEOGRAPHIC_DATA][PERSON_NAME])" at bounding box center [777, 517] width 346 height 16
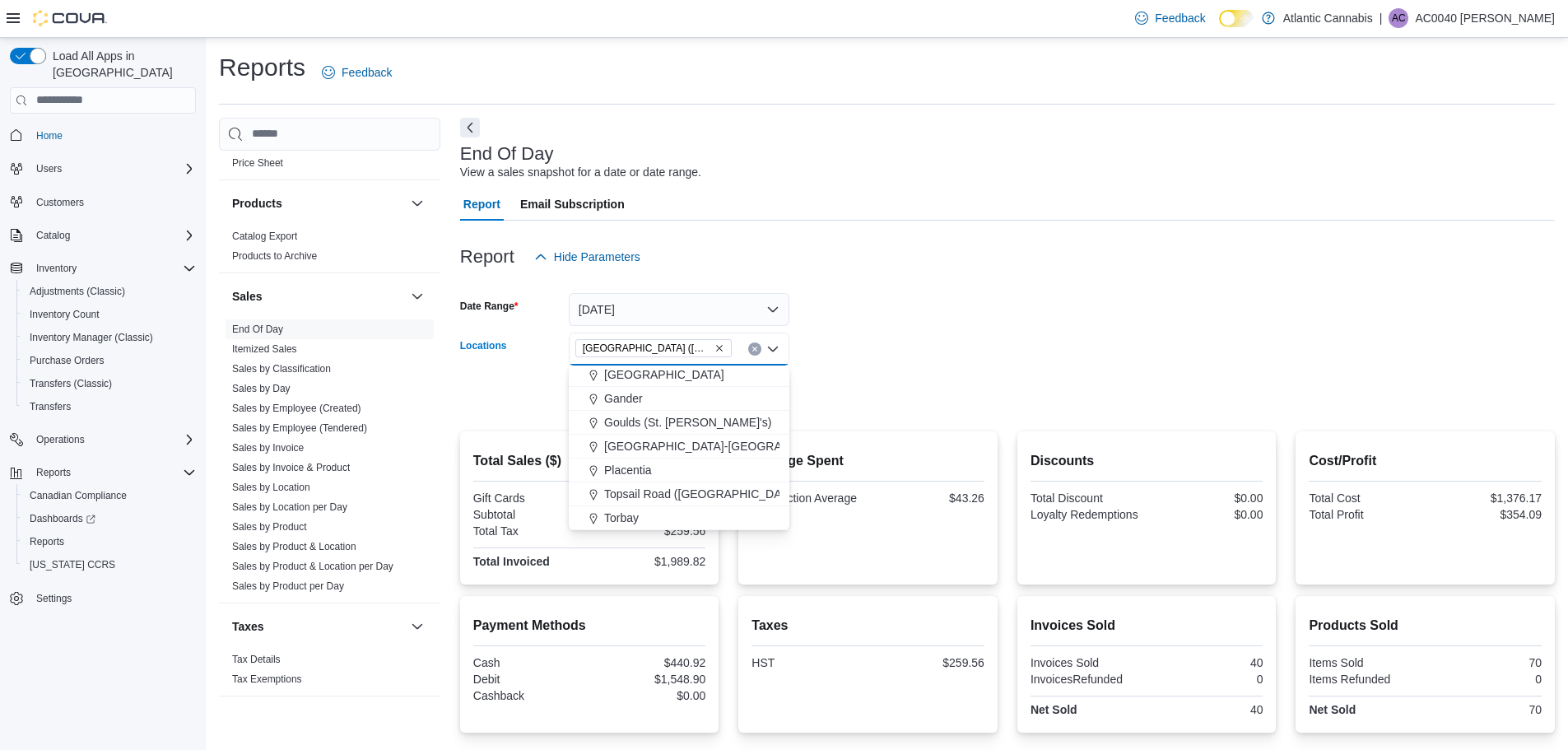
click at [796, 355] on form "Date Range [DATE] Locations [GEOGRAPHIC_DATA] ([GEOGRAPHIC_DATA][PERSON_NAME]) …" at bounding box center [1007, 342] width 1094 height 138
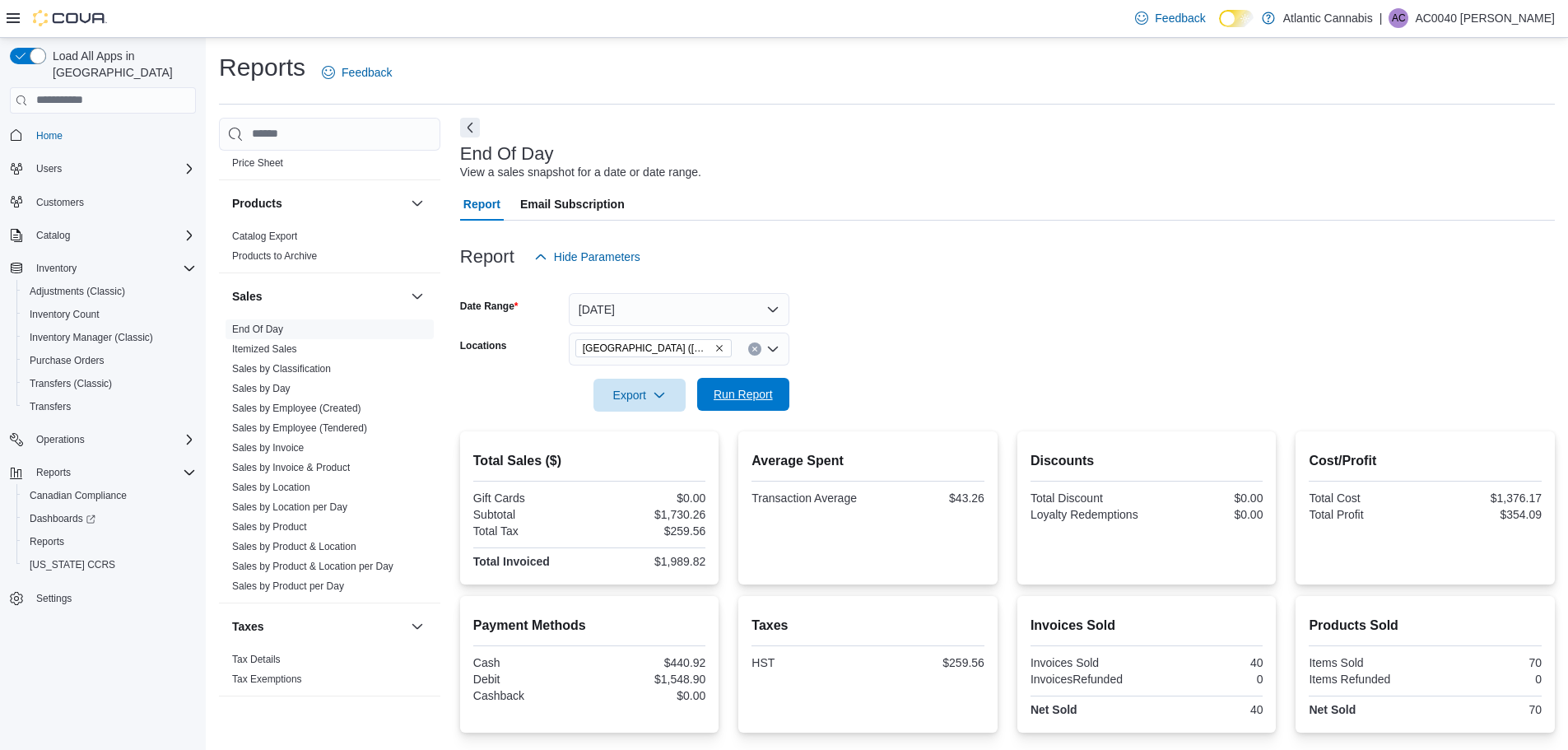
click at [766, 391] on span "Run Report" at bounding box center [743, 394] width 59 height 16
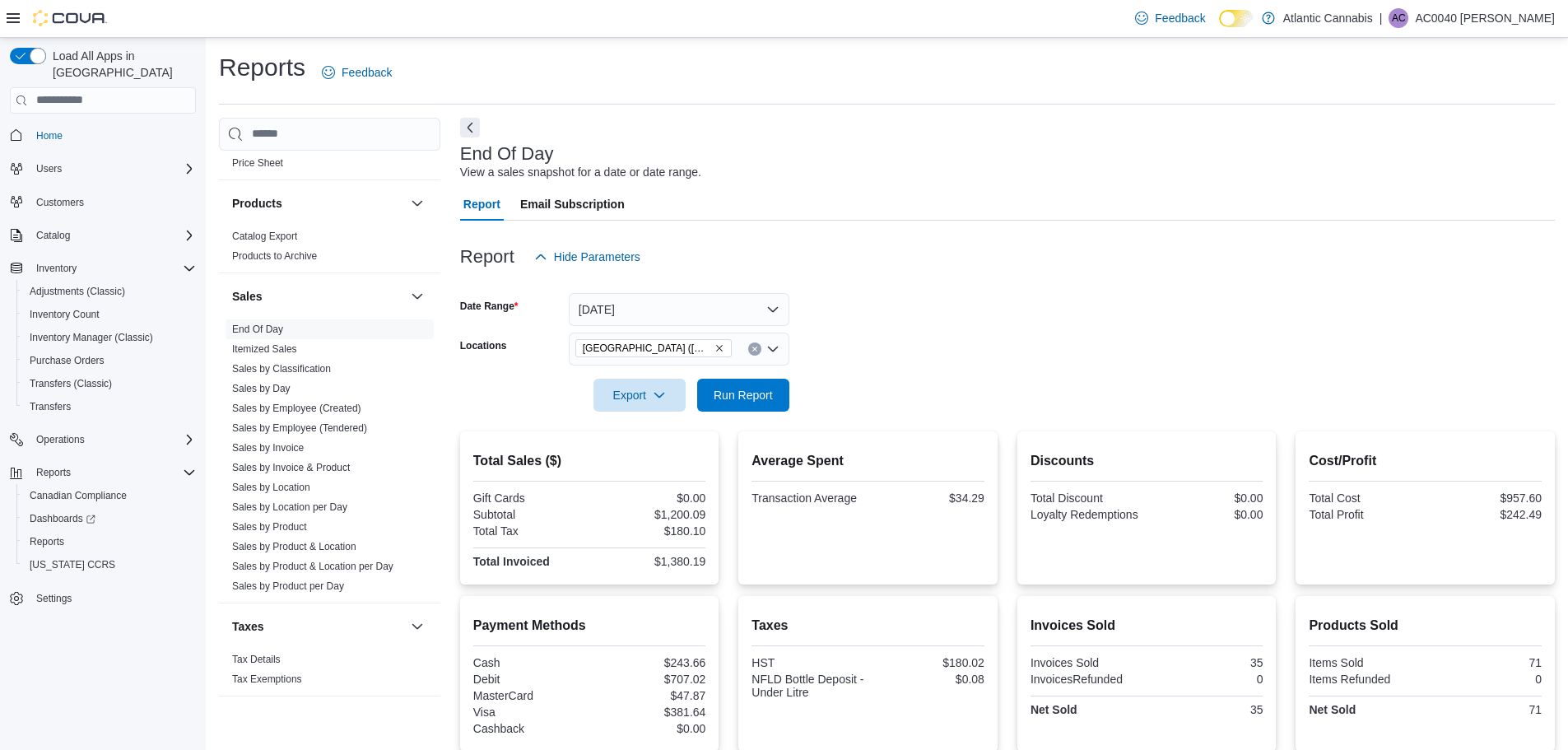
scroll to position [82, 0]
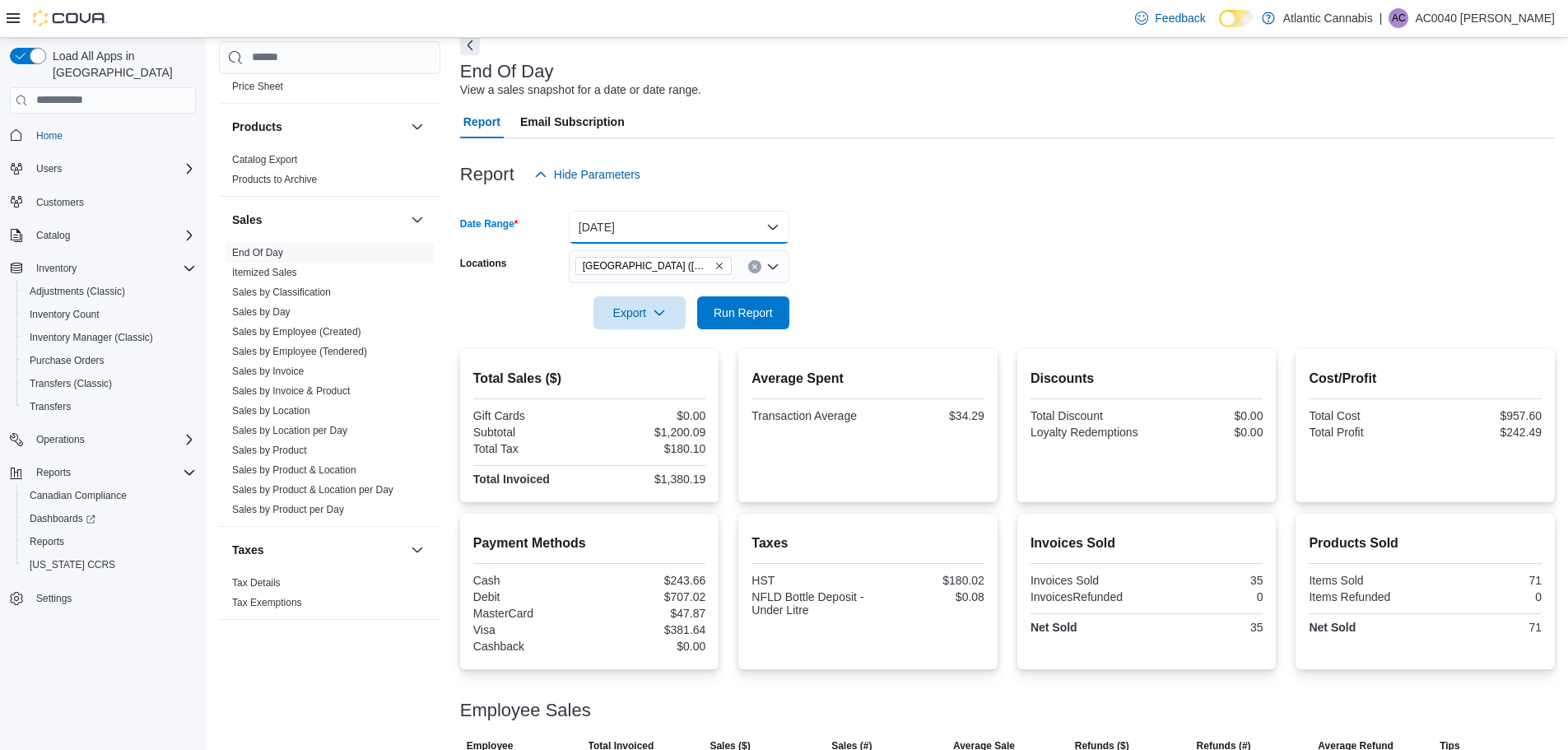
click at [737, 227] on button "[DATE]" at bounding box center [679, 227] width 220 height 33
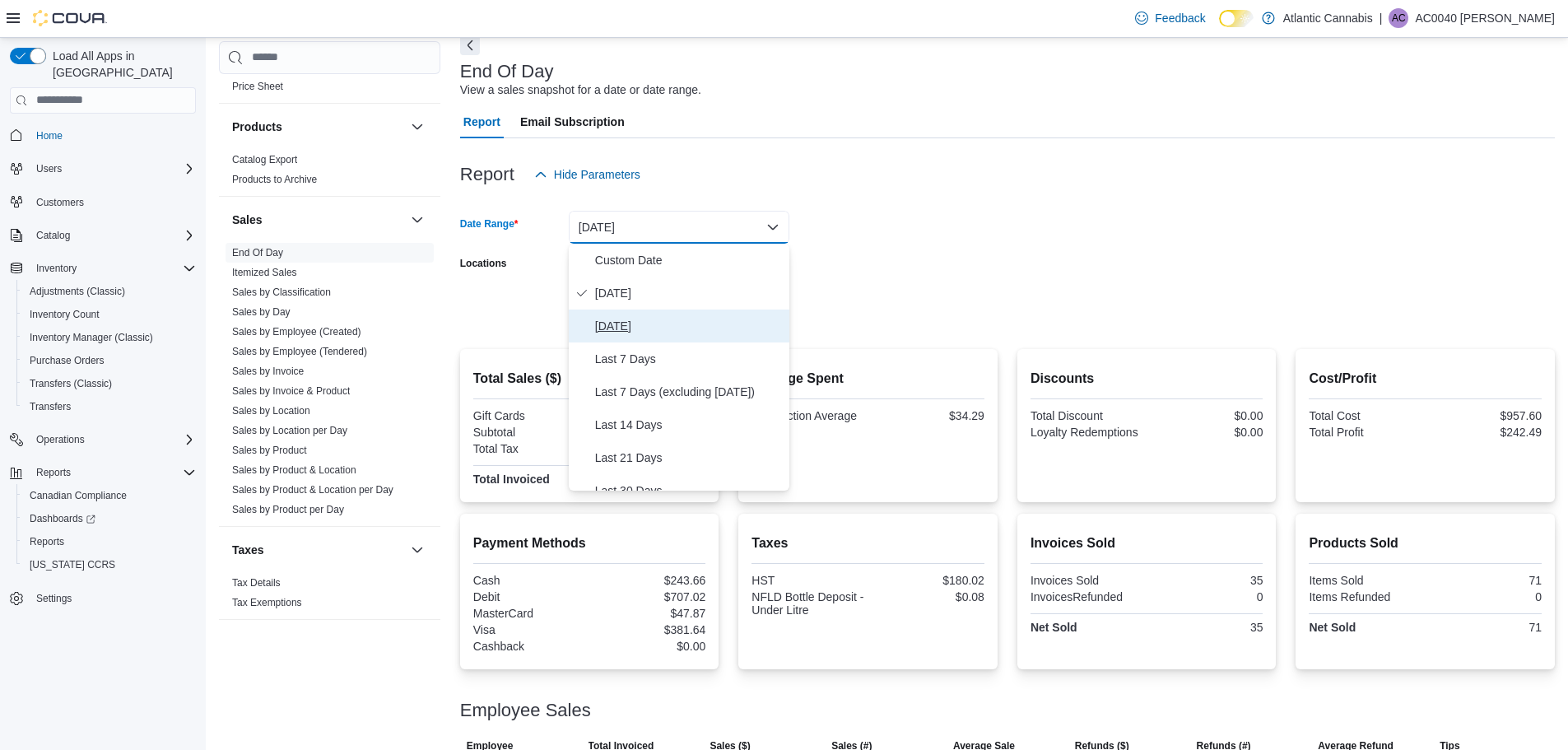
click at [663, 327] on span "[DATE]" at bounding box center [689, 326] width 187 height 20
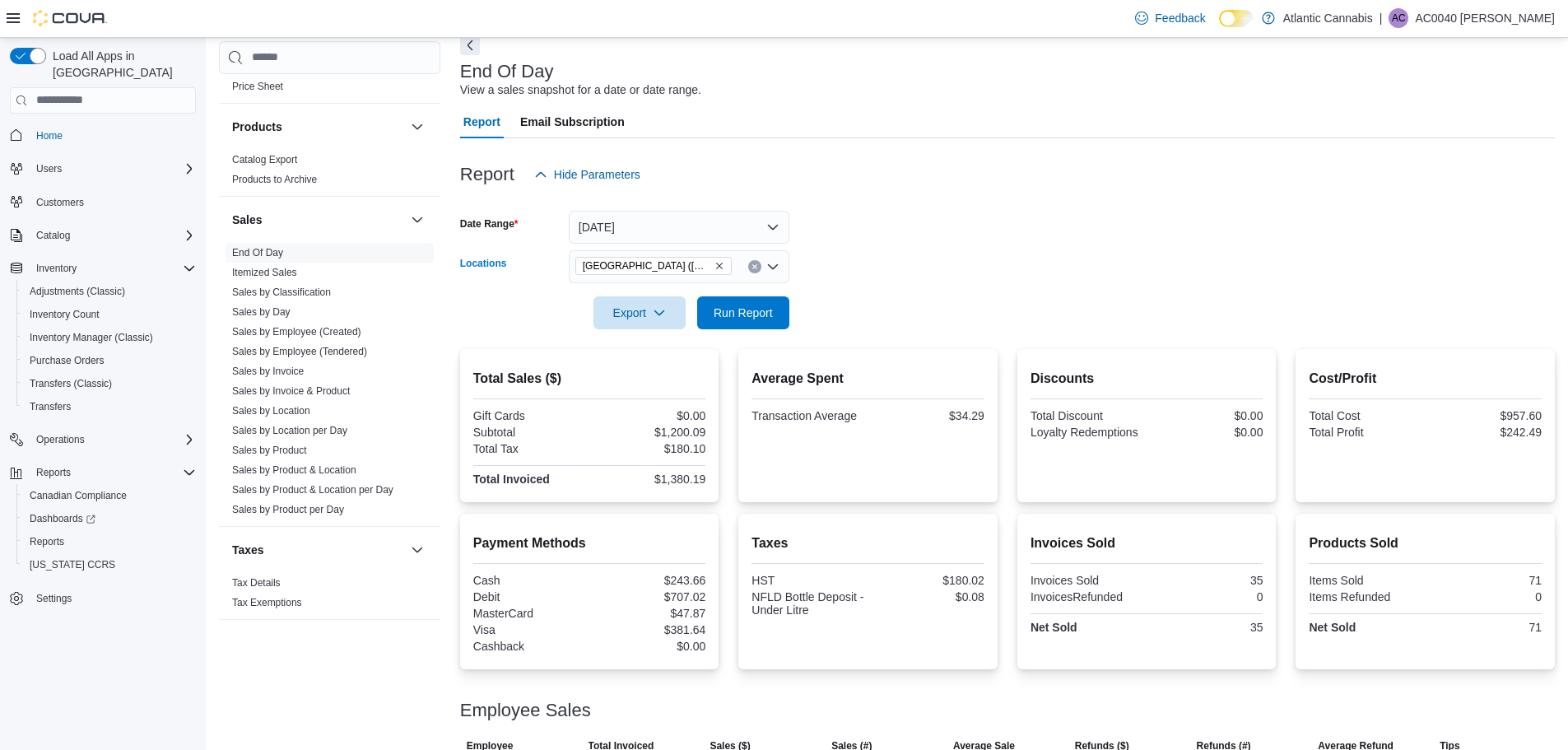
click at [751, 263] on icon "Clear input" at bounding box center [754, 266] width 6 height 6
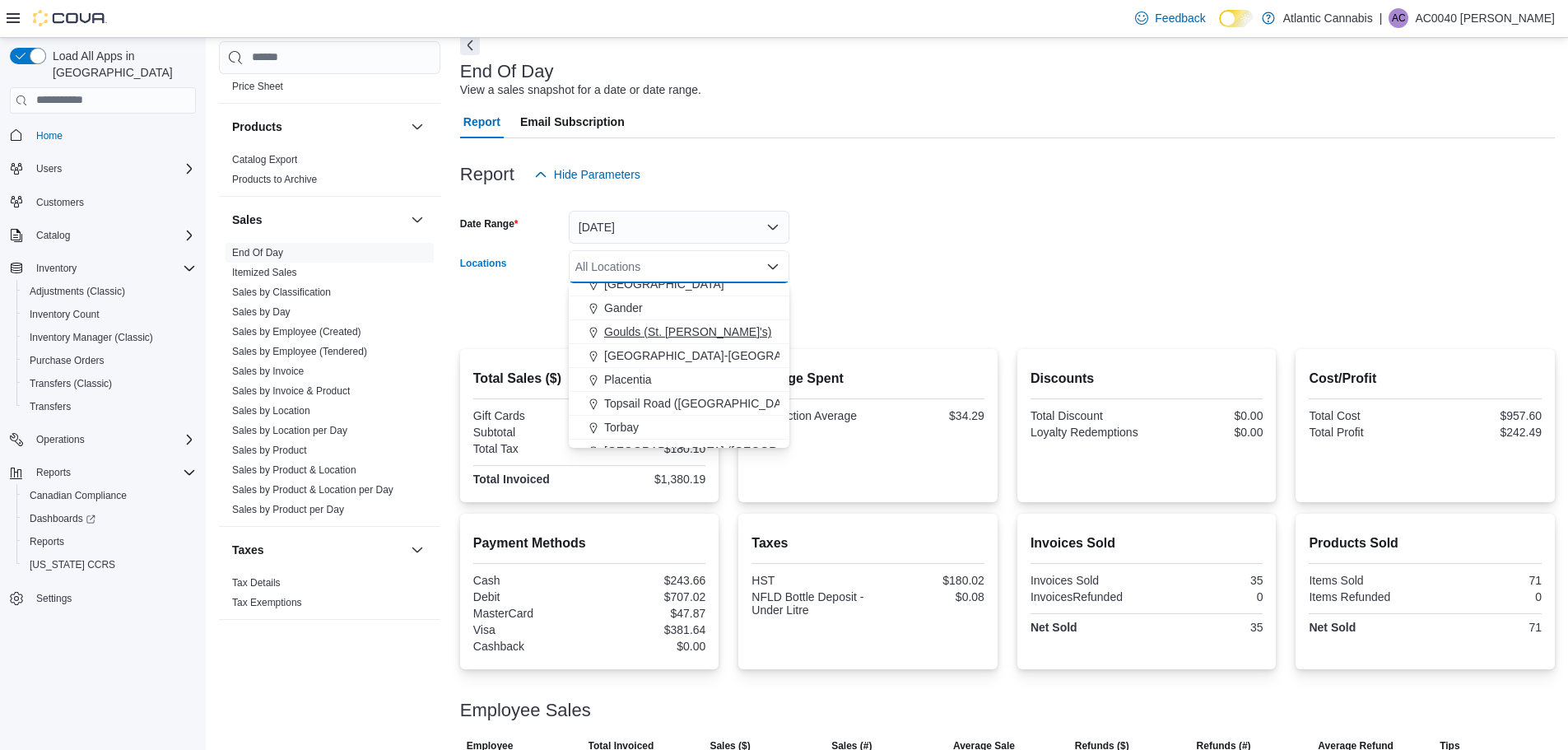
click at [667, 342] on button "Goulds (St. [PERSON_NAME]'s)" at bounding box center [679, 332] width 220 height 24
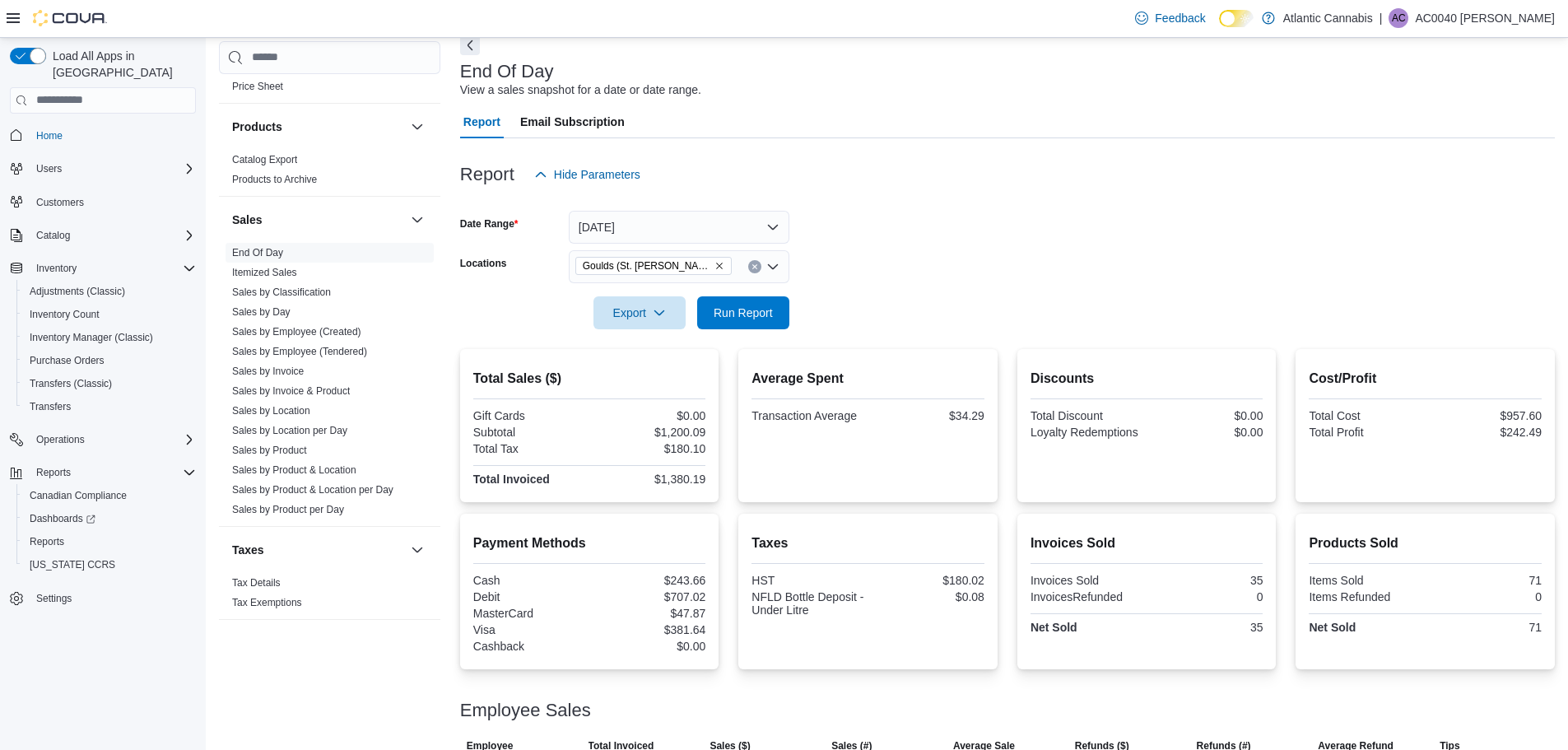
click at [965, 283] on div at bounding box center [1007, 289] width 1094 height 13
click at [745, 317] on span "Run Report" at bounding box center [743, 311] width 59 height 16
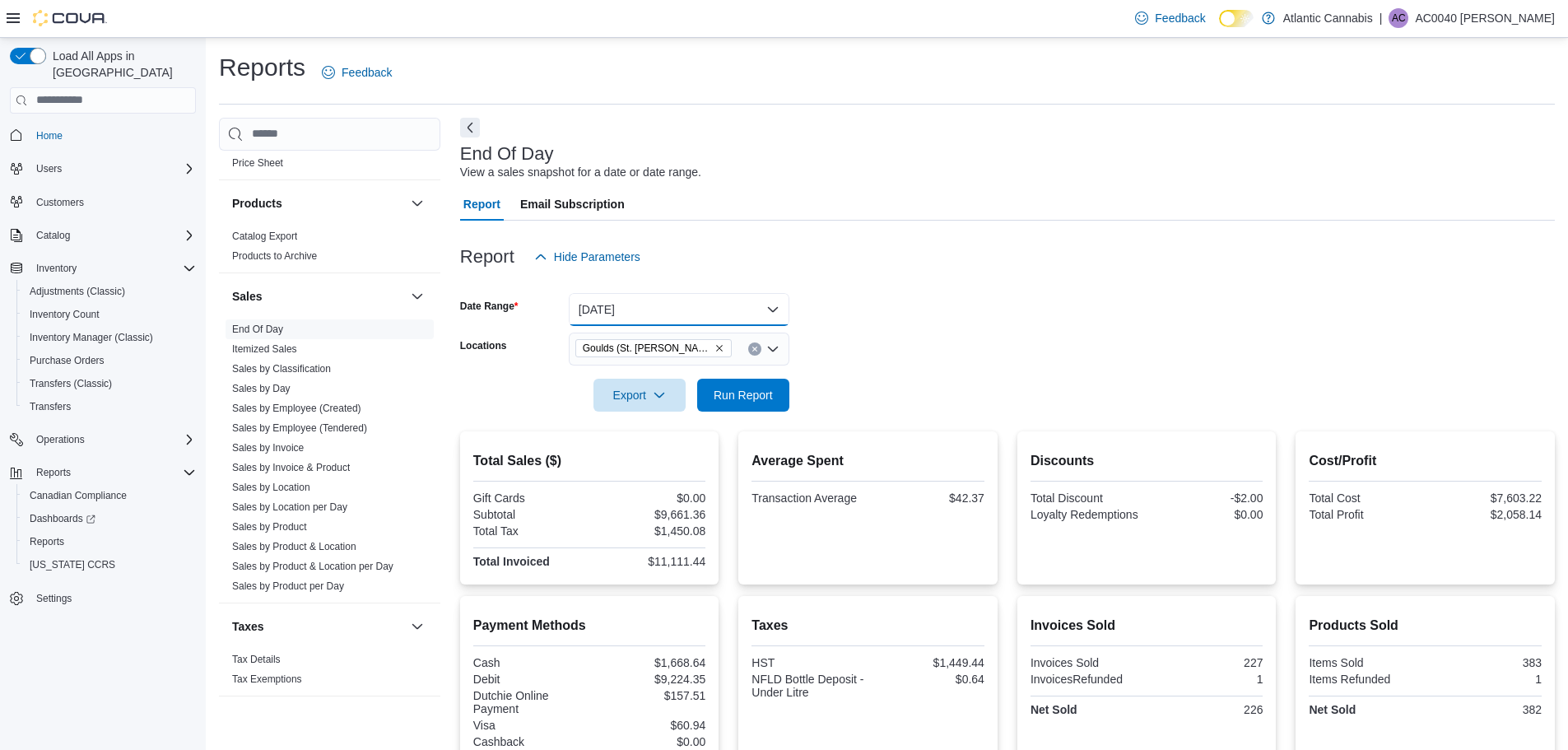
click at [658, 301] on button "[DATE]" at bounding box center [679, 309] width 220 height 33
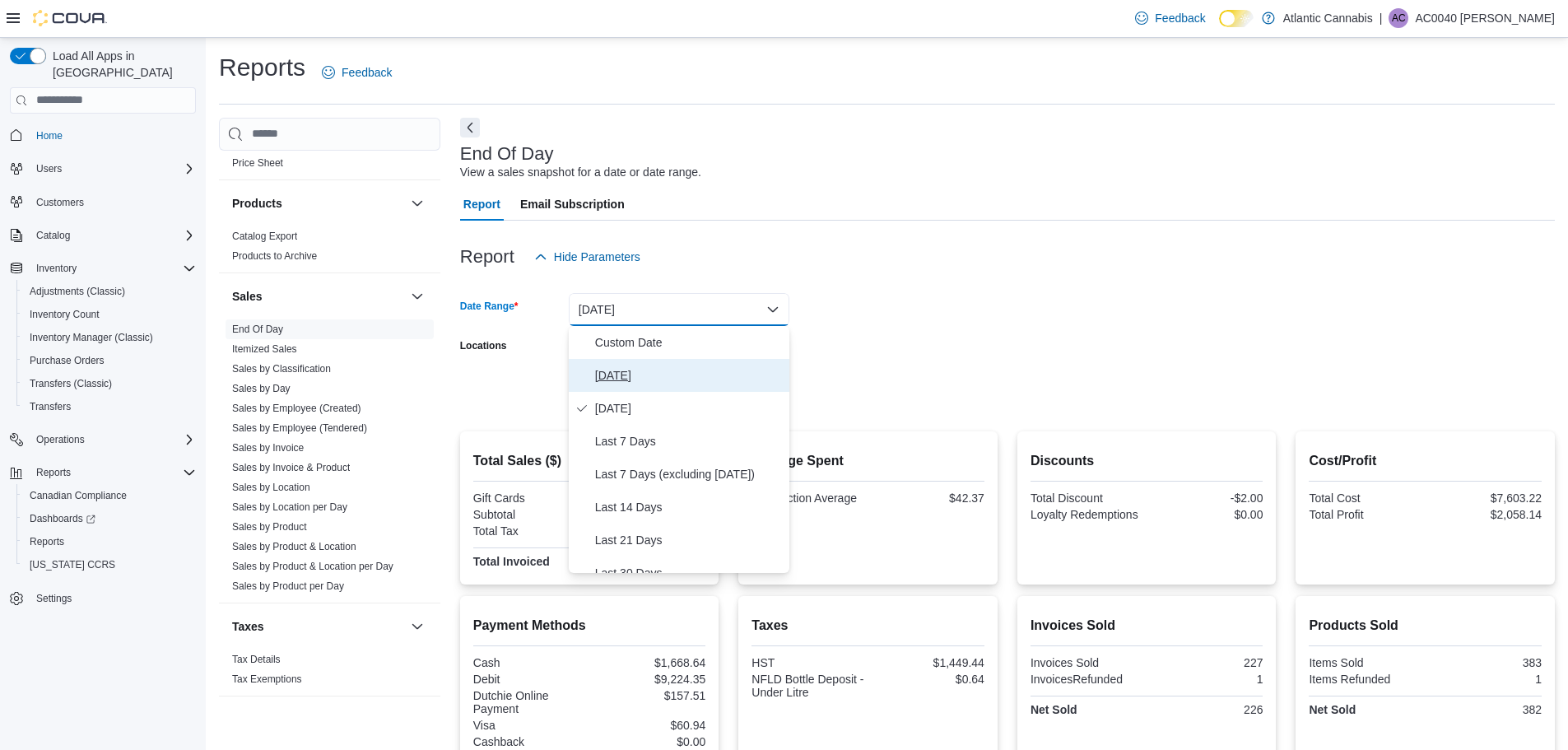
click at [618, 367] on span "[DATE]" at bounding box center [689, 375] width 187 height 20
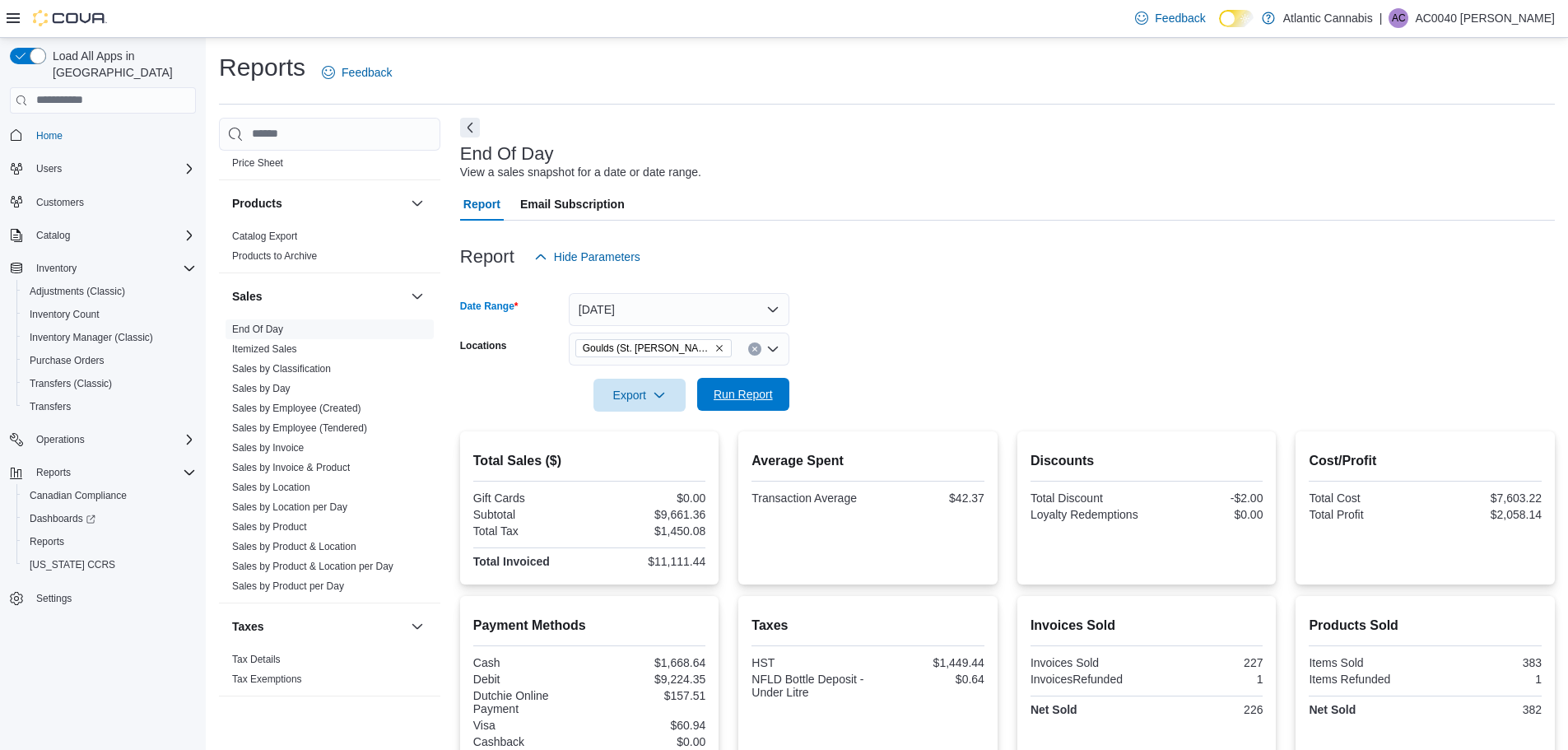
click at [740, 385] on span "Run Report" at bounding box center [743, 393] width 72 height 33
